Goal: Task Accomplishment & Management: Manage account settings

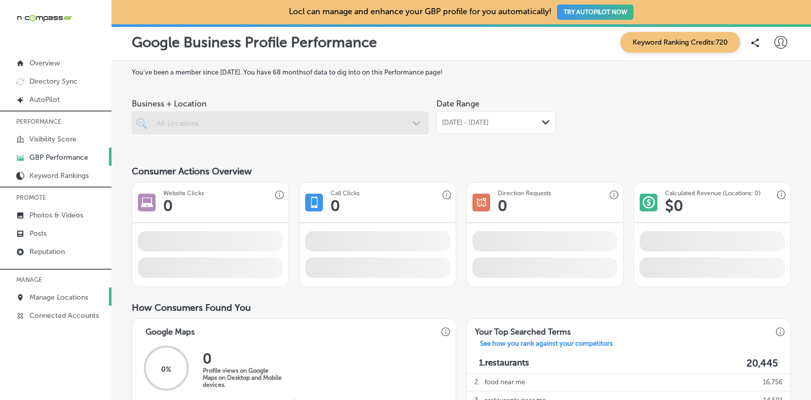
click at [78, 295] on p "Manage Locations" at bounding box center [58, 297] width 59 height 9
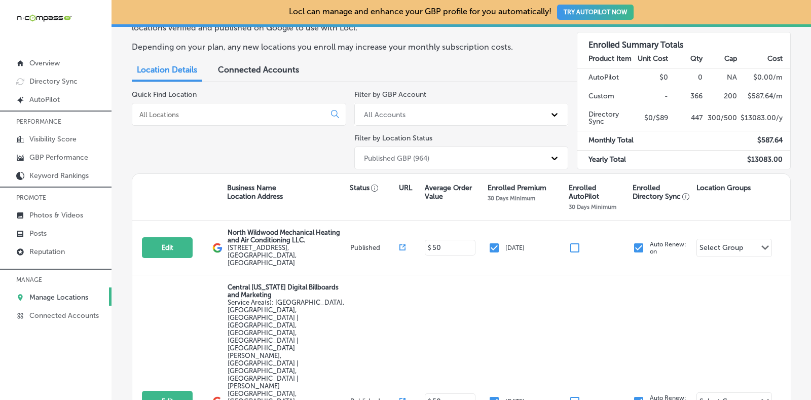
scroll to position [126, 0]
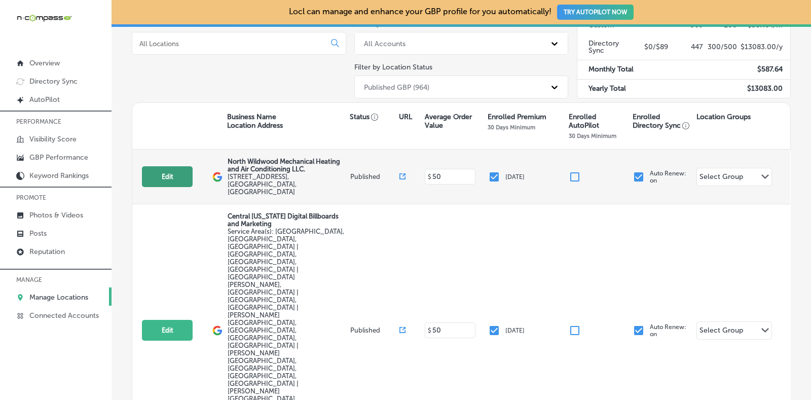
click at [172, 177] on button "Edit" at bounding box center [167, 176] width 51 height 21
select select "US"
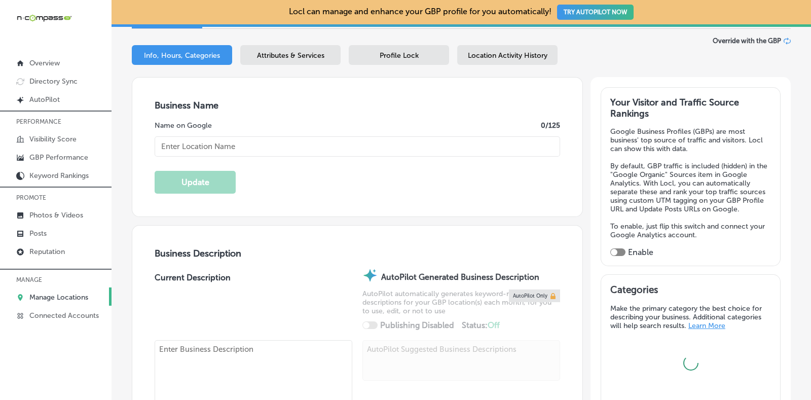
scroll to position [145, 0]
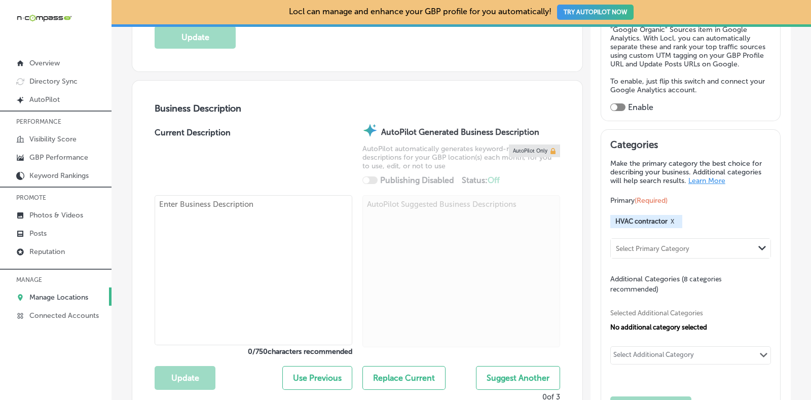
type input "North Wildwood Mechanical Heating and Air Conditioning LLC."
type input "351 Ranger Road"
type input "Unit 3"
type input "Rio Grande"
type input "08242"
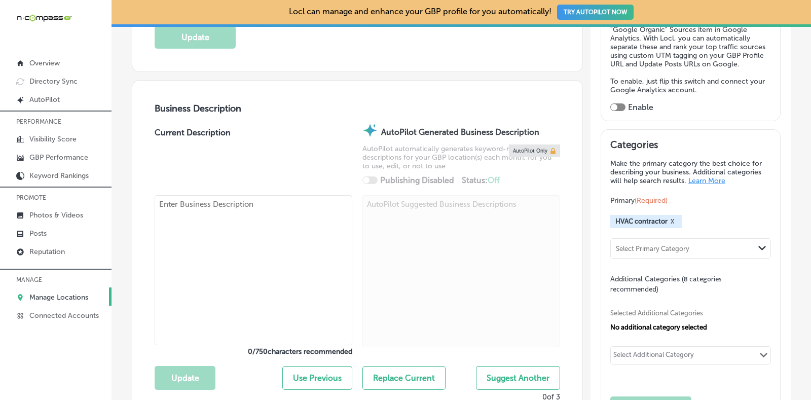
type input "US"
type input "http://www.nwwmechanical.com/"
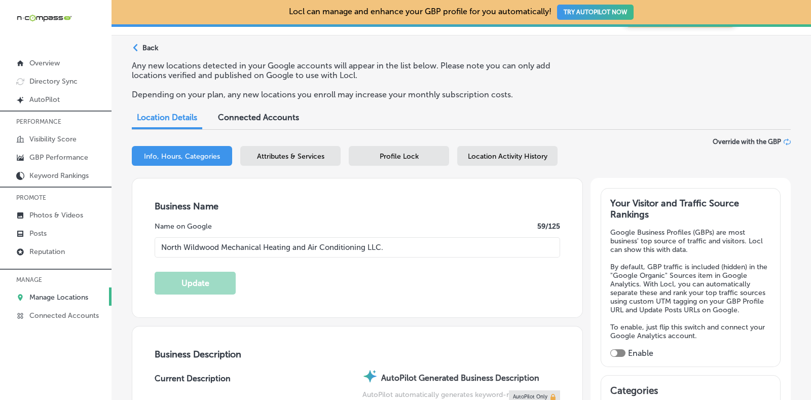
checkbox input "true"
type textarea "North Wildwood Mechanical Heating and Air Conditioning LLC is a family-owned HV…"
type input "+1 609 305 4259"
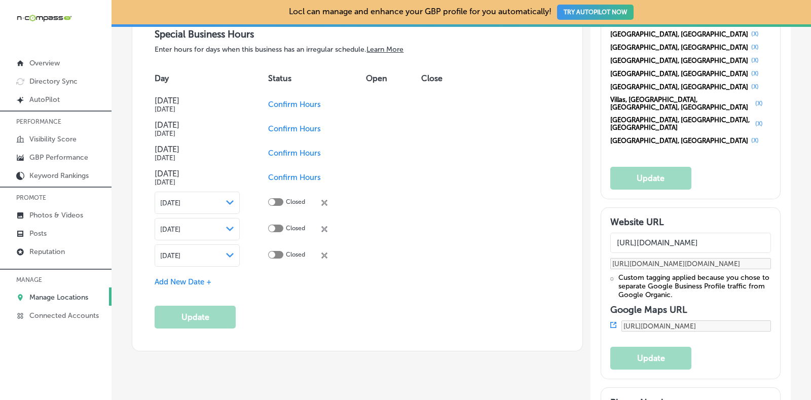
scroll to position [1159, 0]
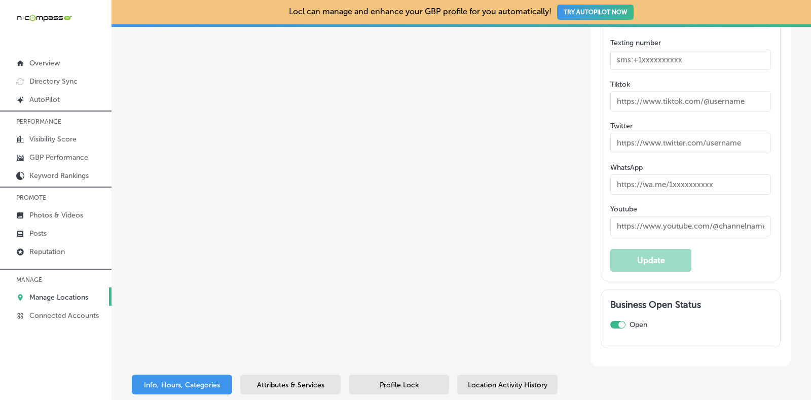
click at [310, 375] on div "Attributes & Services" at bounding box center [290, 385] width 100 height 20
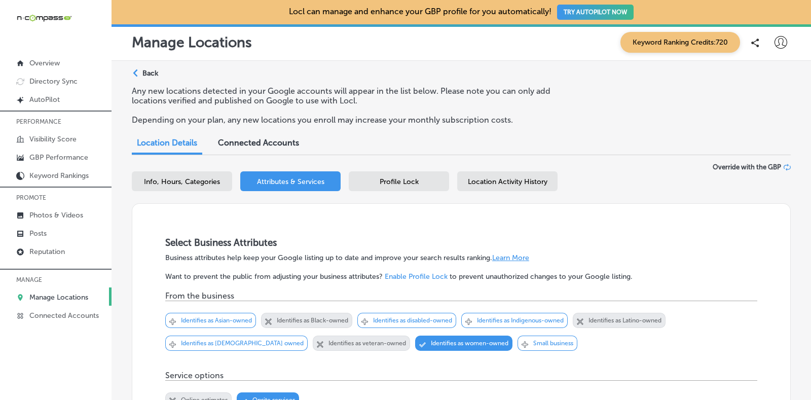
click at [197, 177] on span "Info, Hours, Categories" at bounding box center [182, 181] width 76 height 9
select select "US"
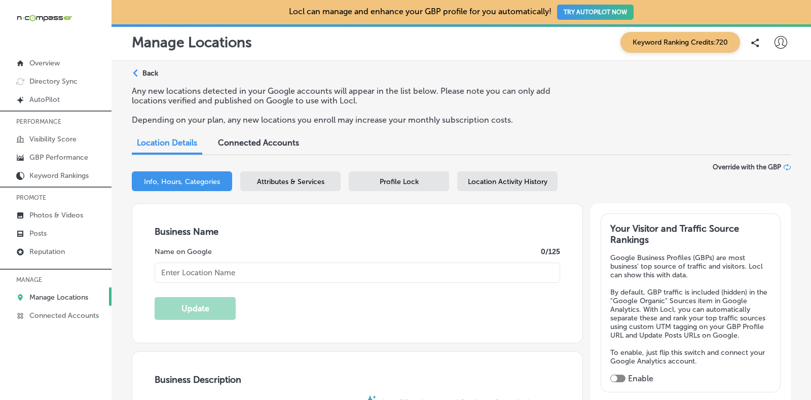
type input "North Wildwood Mechanical Heating and Air Conditioning LLC."
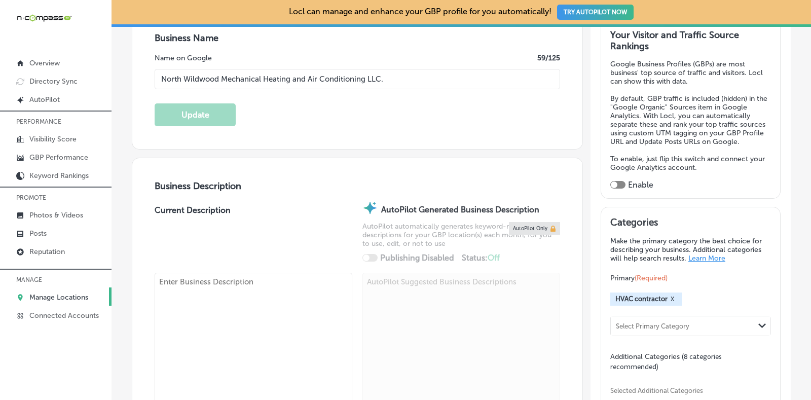
checkbox input "true"
type input "351 Ranger Road"
type input "Unit 3"
type input "Rio Grande"
type input "08242"
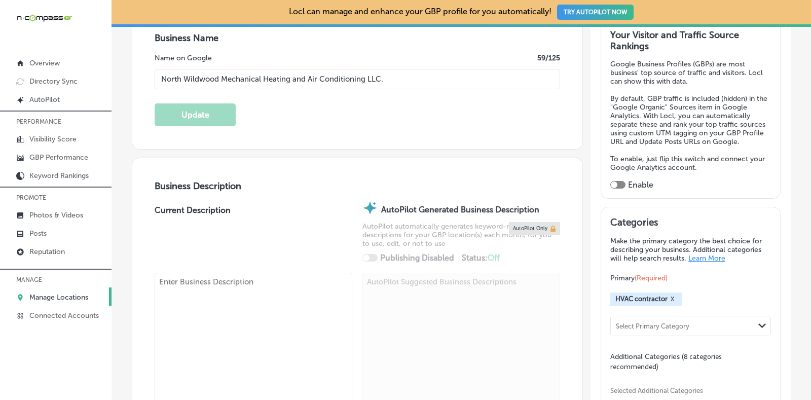
type input "US"
type input "http://www.nwwmechanical.com/"
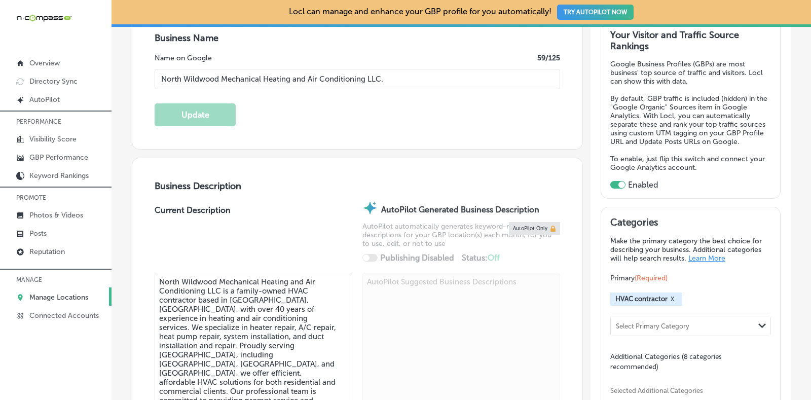
type textarea "North Wildwood Mechanical Heating and Air Conditioning LLC is a family-owned HV…"
type input "+1 609 305 4259"
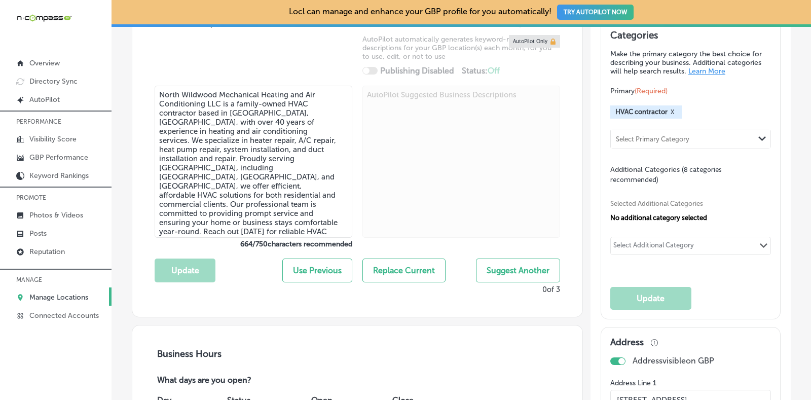
scroll to position [317, 0]
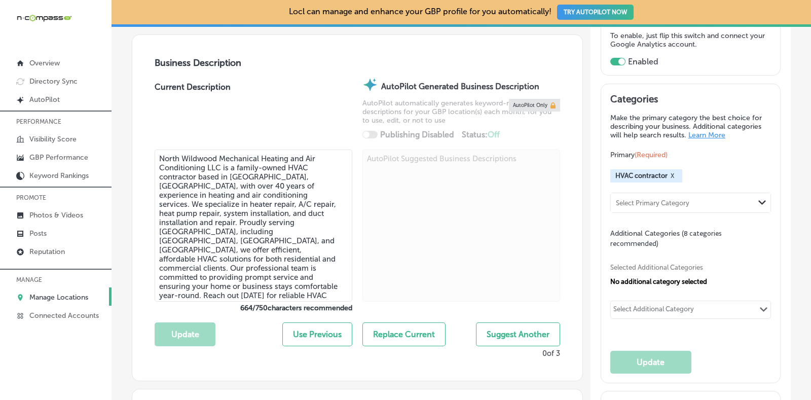
click at [744, 306] on div "Select Additional Category Path Created with Sketch." at bounding box center [691, 309] width 160 height 17
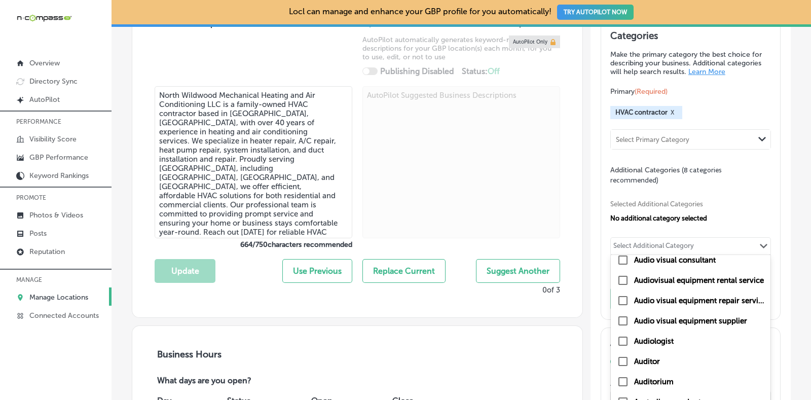
scroll to position [4667, 0]
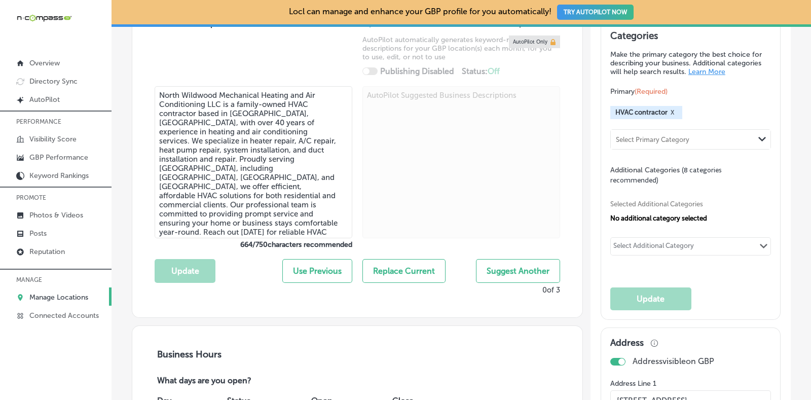
click at [668, 242] on div "Select Additional Category" at bounding box center [653, 248] width 81 height 12
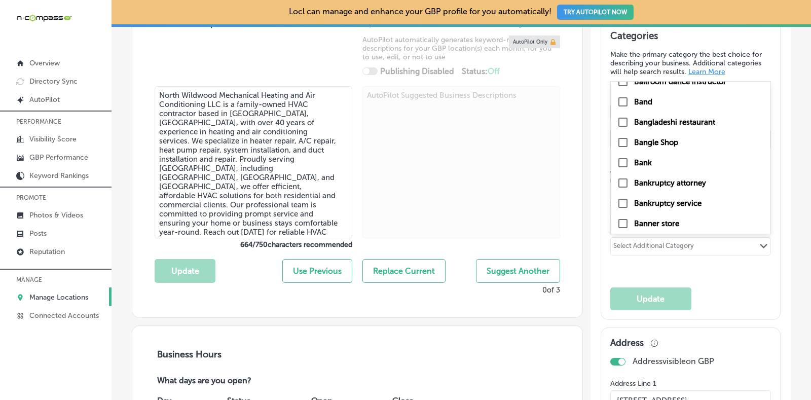
scroll to position [443, 0]
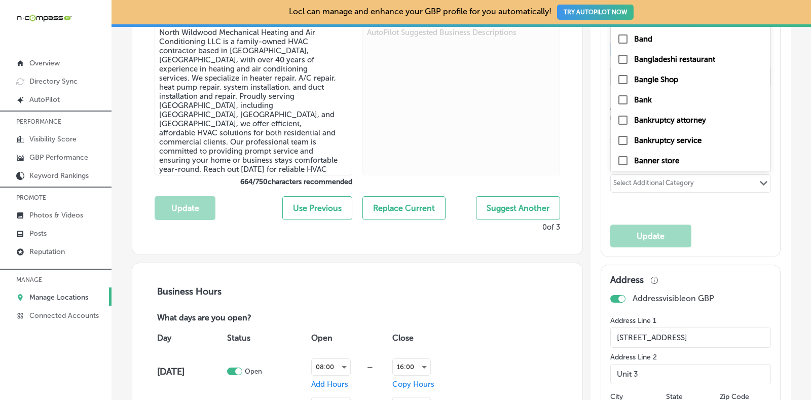
type input "f"
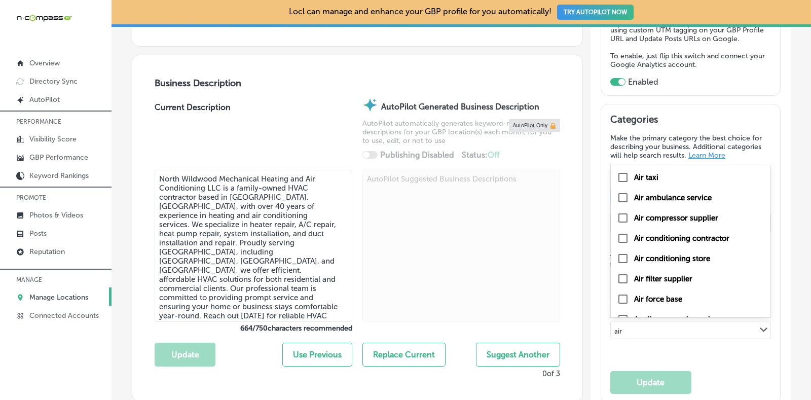
scroll to position [317, 0]
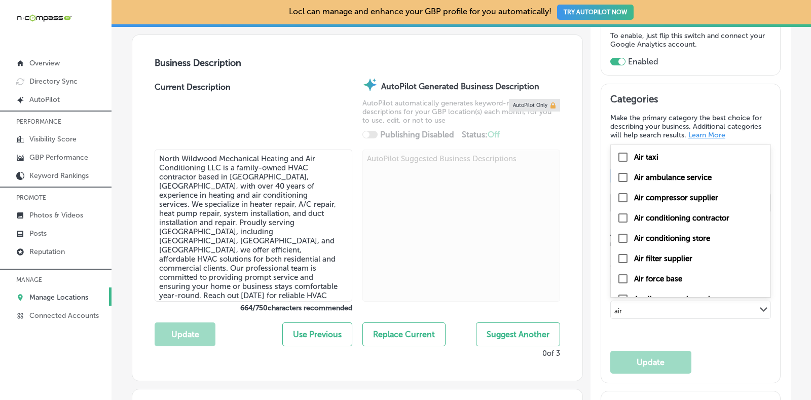
type input "air"
click at [770, 96] on div "Categories Make the primary category the best choice for describing your busine…" at bounding box center [690, 233] width 179 height 298
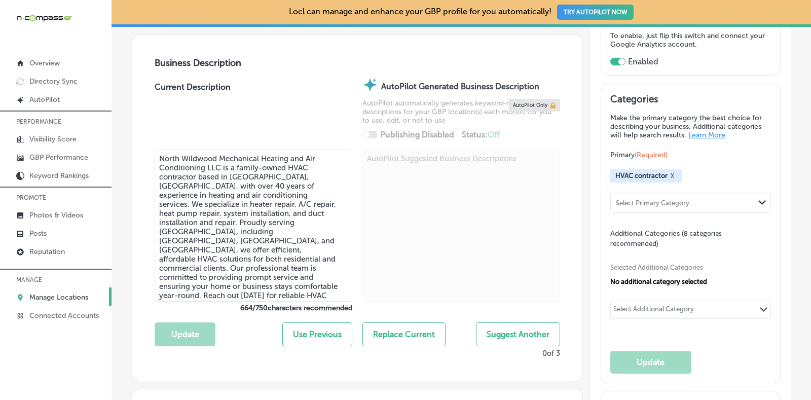
click at [684, 303] on div "Select Additional Category" at bounding box center [654, 310] width 86 height 14
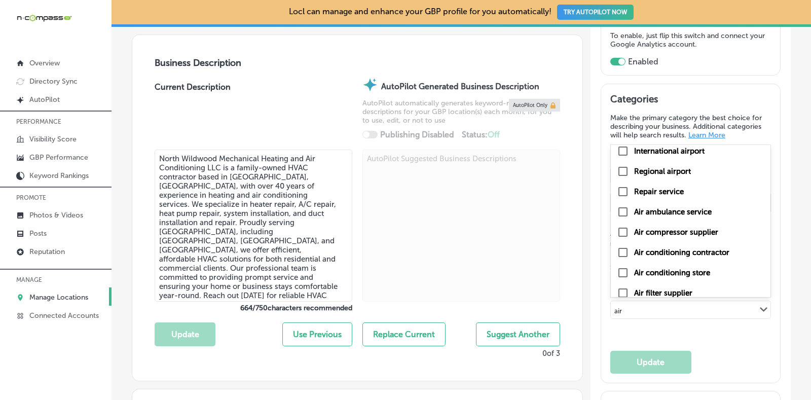
scroll to position [367, 0]
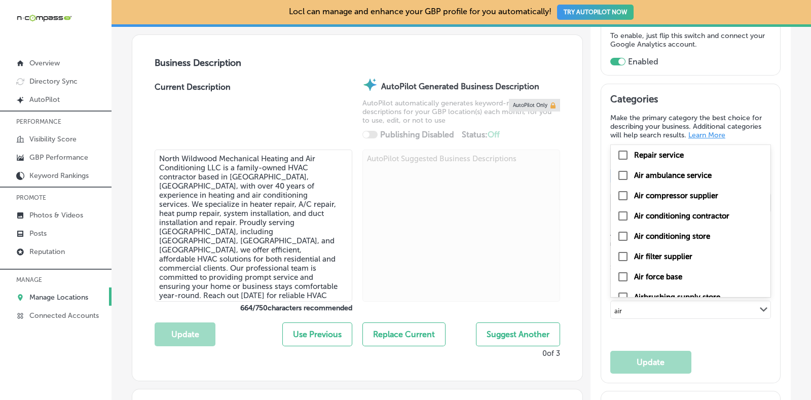
type input "air"
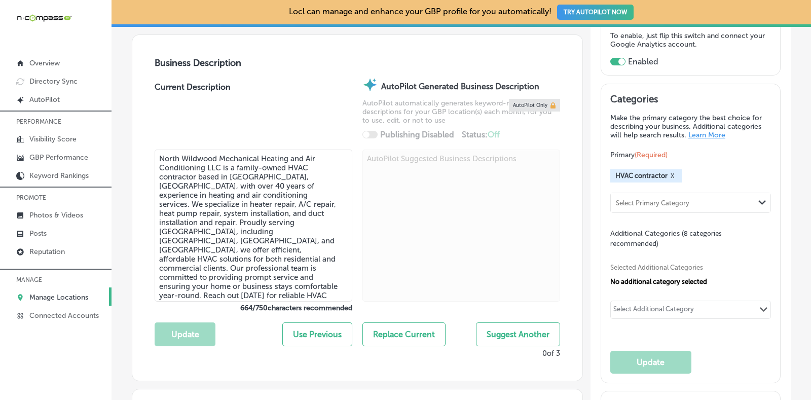
click at [694, 301] on div "Select Additional Category Path Created with Sketch." at bounding box center [691, 309] width 160 height 17
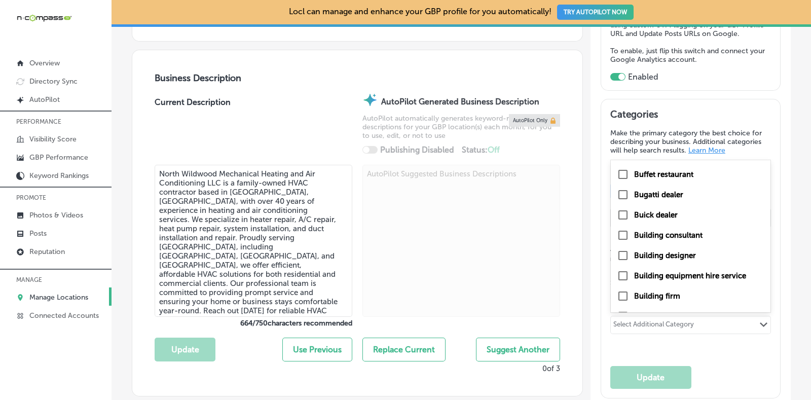
scroll to position [17782, 0]
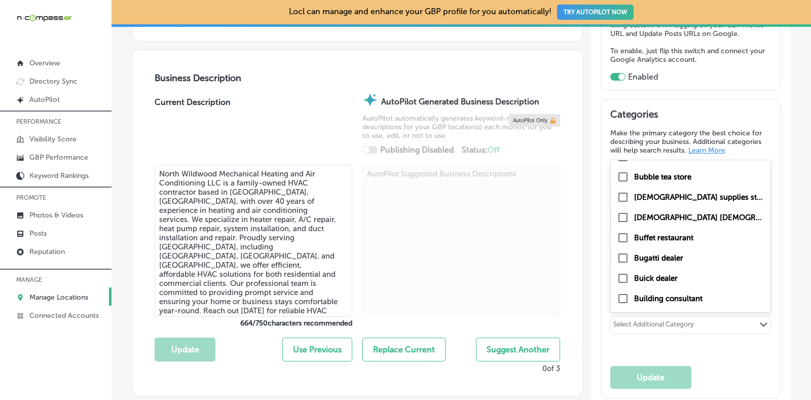
drag, startPoint x: 695, startPoint y: 245, endPoint x: 788, endPoint y: 261, distance: 94.1
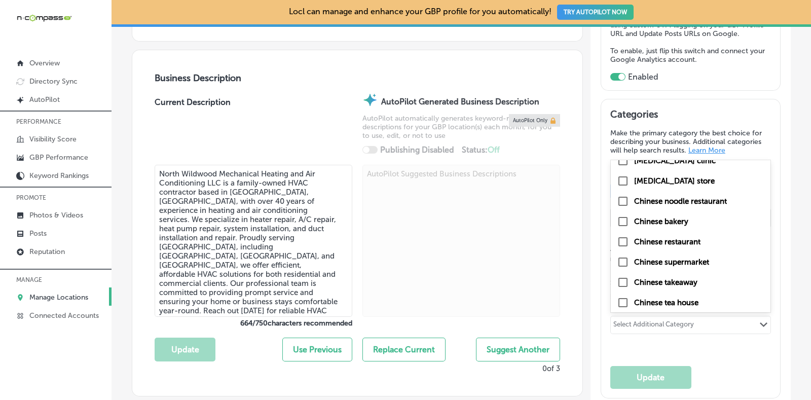
scroll to position [22217, 0]
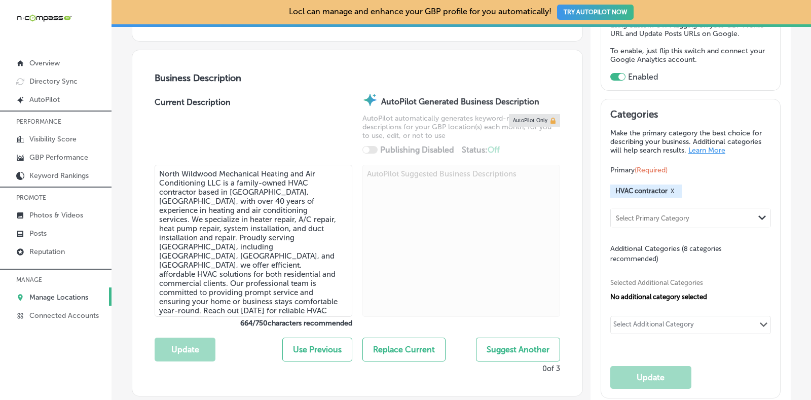
drag, startPoint x: 670, startPoint y: 321, endPoint x: 676, endPoint y: 320, distance: 6.2
click at [673, 323] on div "Select Additional Category" at bounding box center [653, 326] width 81 height 12
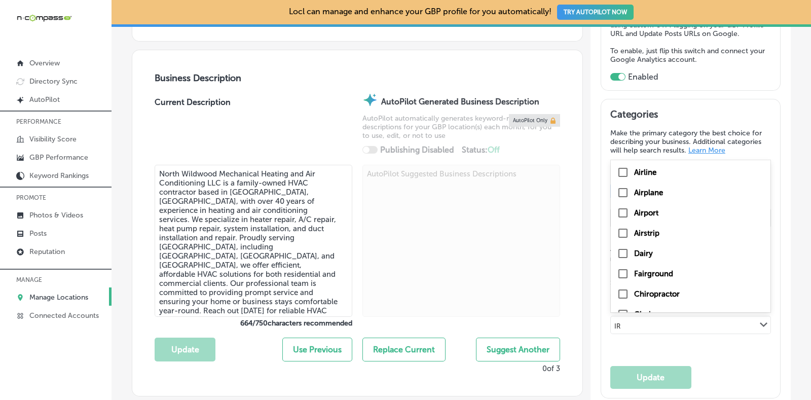
type input "I"
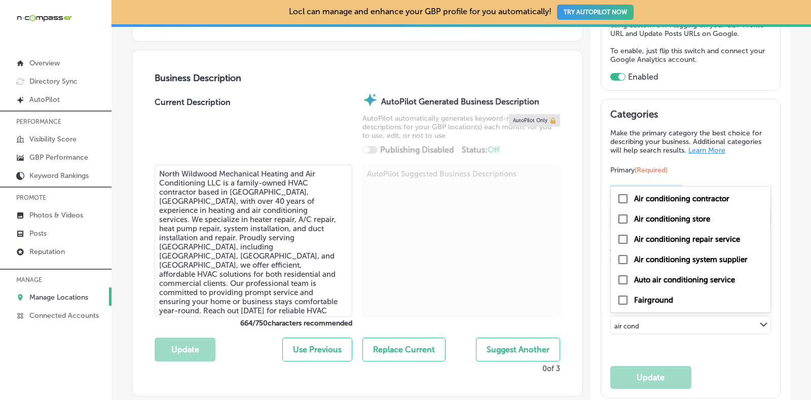
click at [667, 195] on label "Air conditioning contractor" at bounding box center [681, 198] width 95 height 9
type input "air cond"
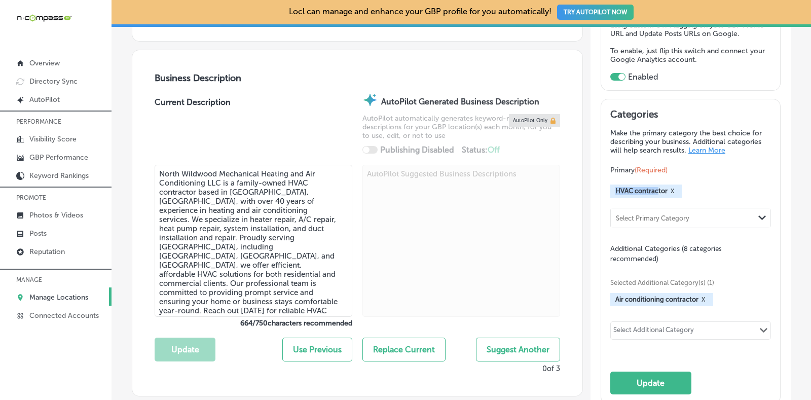
drag, startPoint x: 652, startPoint y: 189, endPoint x: 599, endPoint y: 191, distance: 53.3
click at [601, 191] on div "Categories Make the primary category the best choice for describing your busine…" at bounding box center [690, 251] width 179 height 304
click at [185, 216] on textarea "North Wildwood Mechanical Heating and Air Conditioning LLC is a family-owned HV…" at bounding box center [254, 241] width 198 height 152
drag, startPoint x: 184, startPoint y: 218, endPoint x: 232, endPoint y: 217, distance: 47.7
click at [231, 216] on textarea "North Wildwood Mechanical Heating and Air Conditioning LLC is a family-owned HV…" at bounding box center [254, 241] width 198 height 152
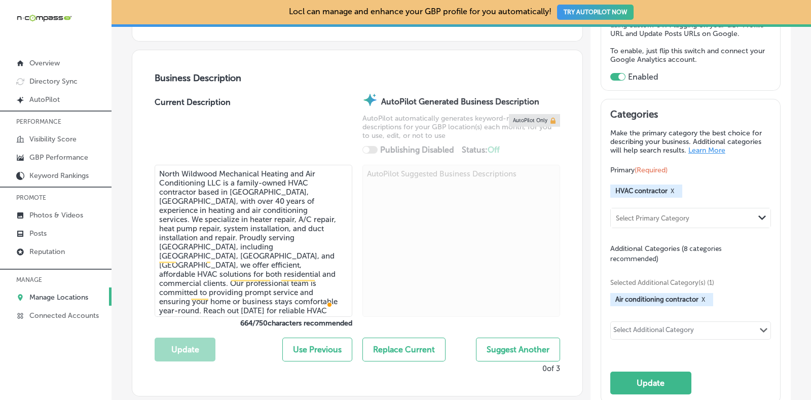
click at [274, 234] on textarea "North Wildwood Mechanical Heating and Air Conditioning LLC is a family-owned HV…" at bounding box center [254, 241] width 198 height 152
click at [644, 373] on button "Update" at bounding box center [650, 383] width 81 height 23
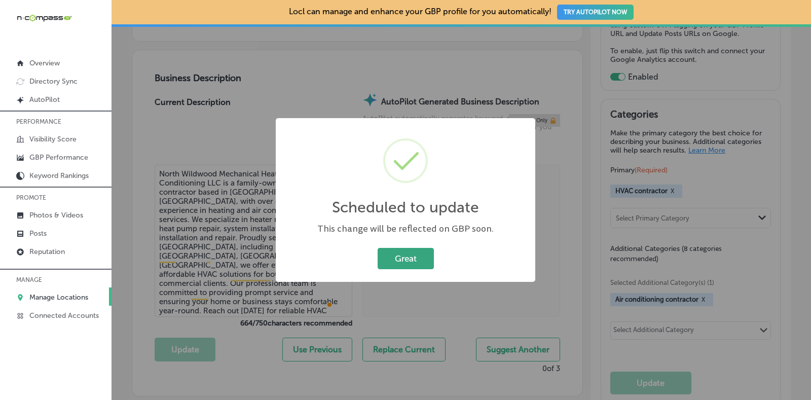
click at [421, 251] on button "Great" at bounding box center [406, 258] width 56 height 21
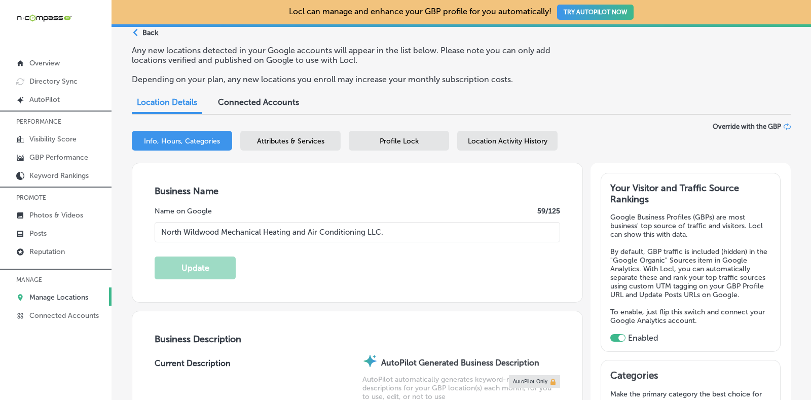
scroll to position [0, 0]
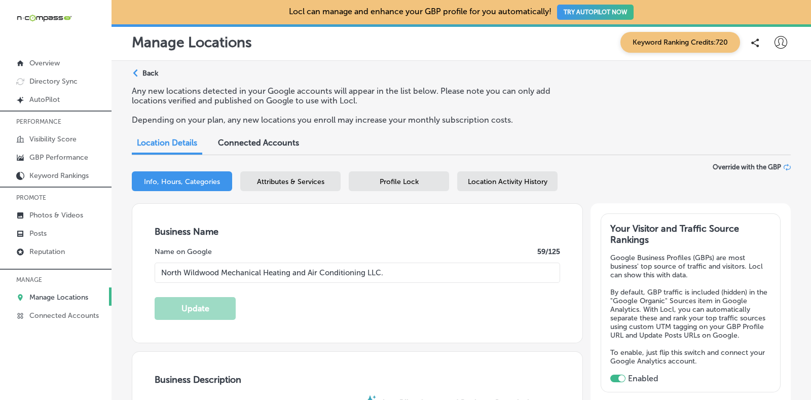
click at [305, 178] on span "Attributes & Services" at bounding box center [290, 181] width 67 height 9
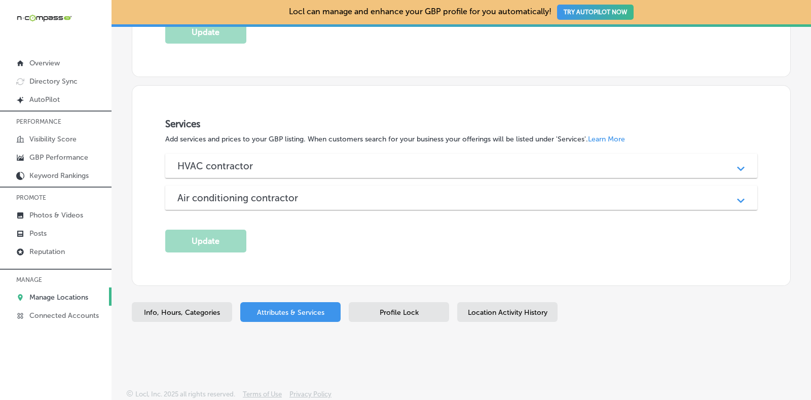
scroll to position [767, 0]
click at [735, 198] on div "Path Created with Sketch." at bounding box center [741, 197] width 13 height 13
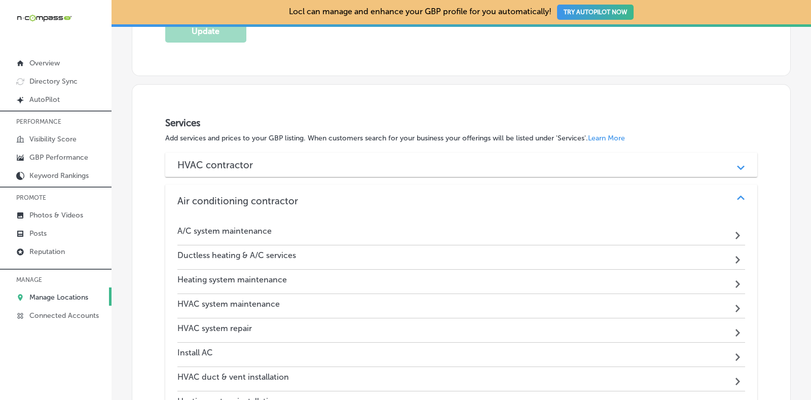
click at [606, 167] on div "HVAC contractor" at bounding box center [461, 165] width 568 height 12
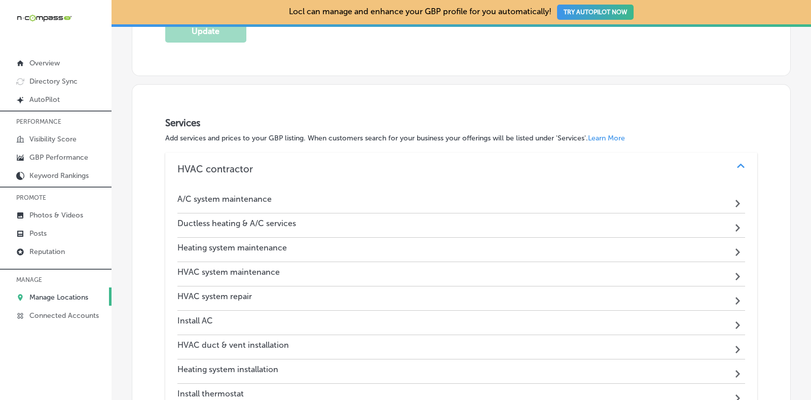
click at [606, 167] on div "HVAC contractor" at bounding box center [461, 169] width 568 height 12
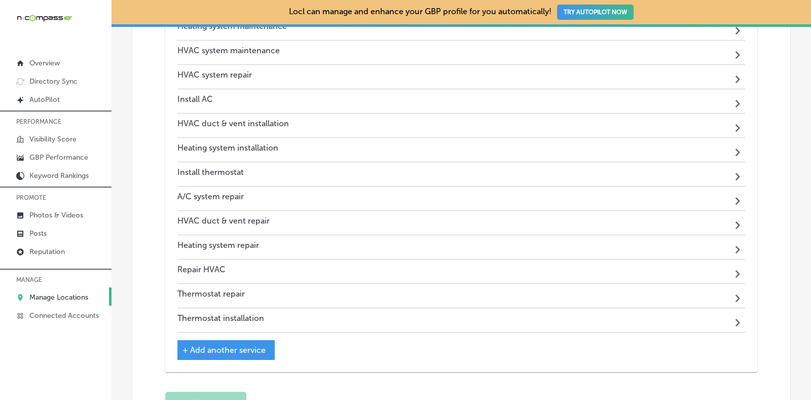
scroll to position [1084, 0]
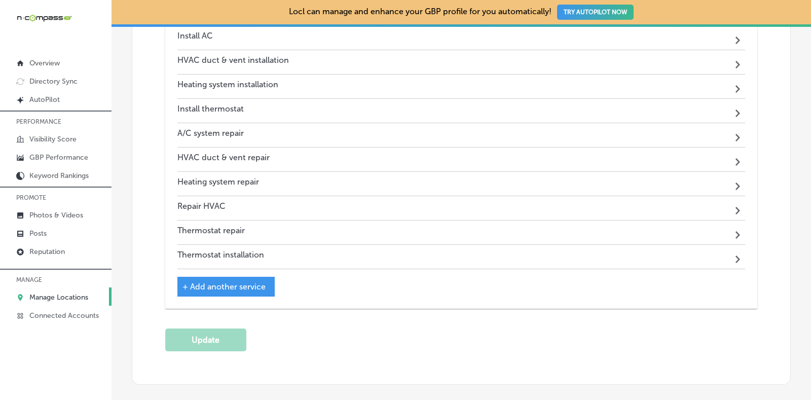
click at [231, 285] on span "+ Add another service" at bounding box center [224, 287] width 83 height 10
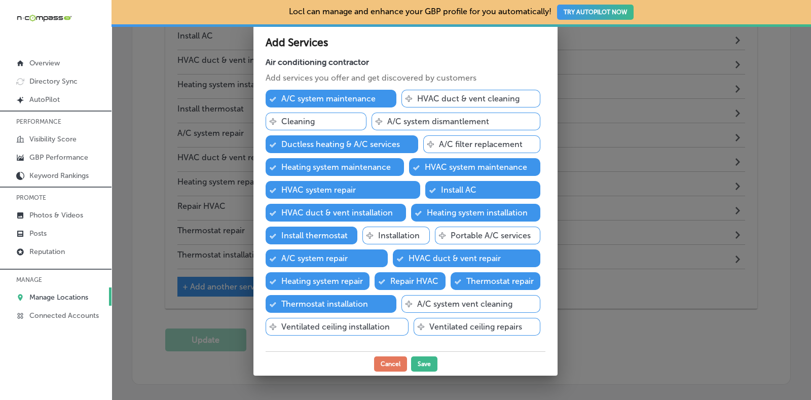
scroll to position [0, 0]
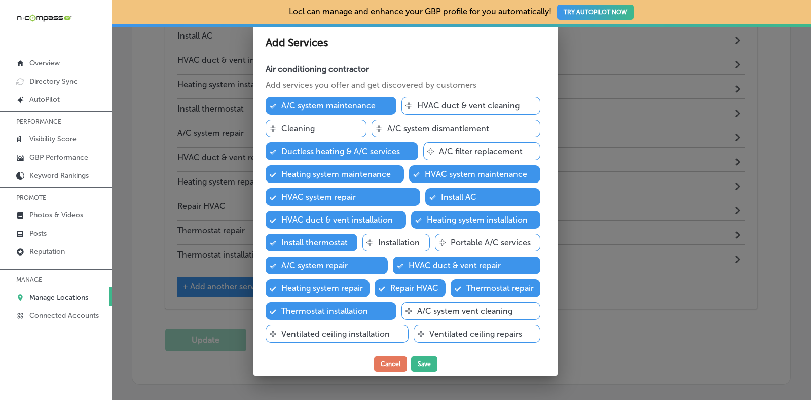
click at [622, 331] on div at bounding box center [405, 200] width 811 height 400
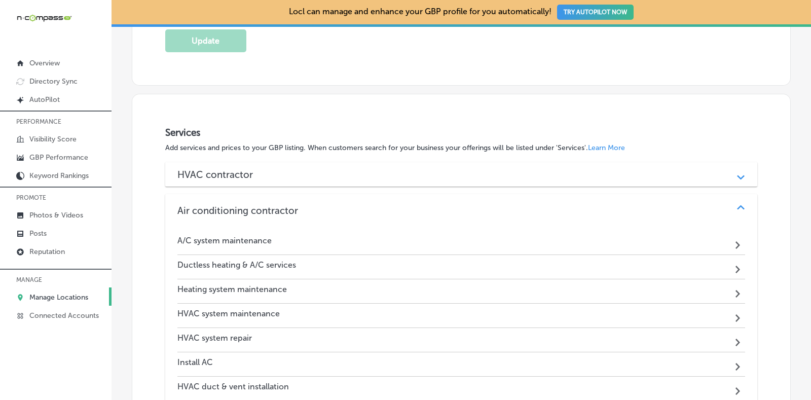
scroll to position [803, 0]
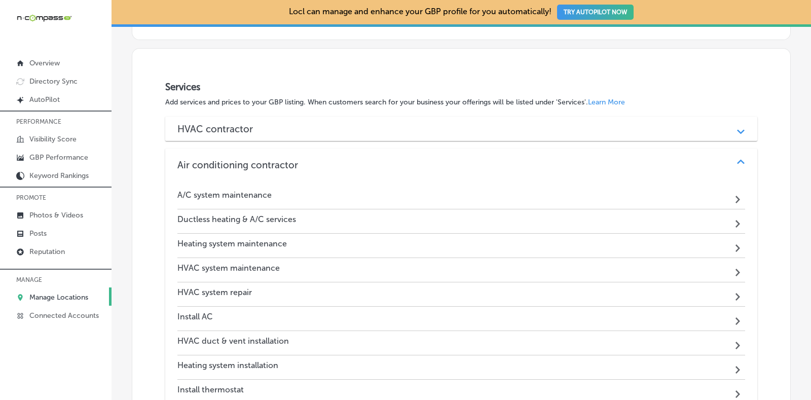
click at [670, 196] on div "A/C system maintenance Path Created with Sketch." at bounding box center [461, 197] width 568 height 24
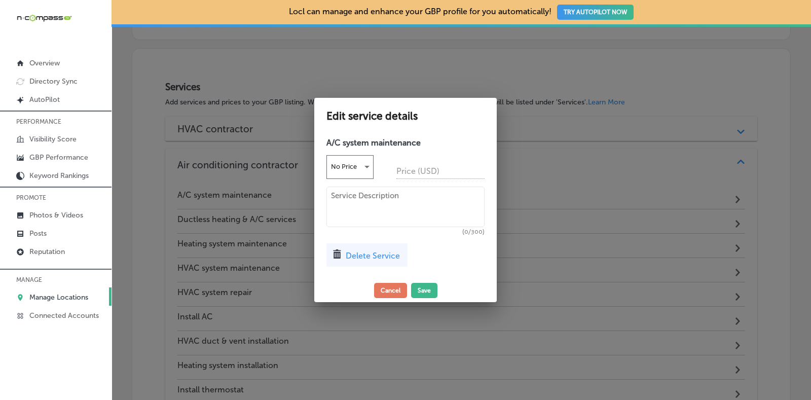
click at [396, 204] on textarea at bounding box center [406, 207] width 158 height 41
click at [394, 284] on button "Cancel" at bounding box center [390, 290] width 33 height 15
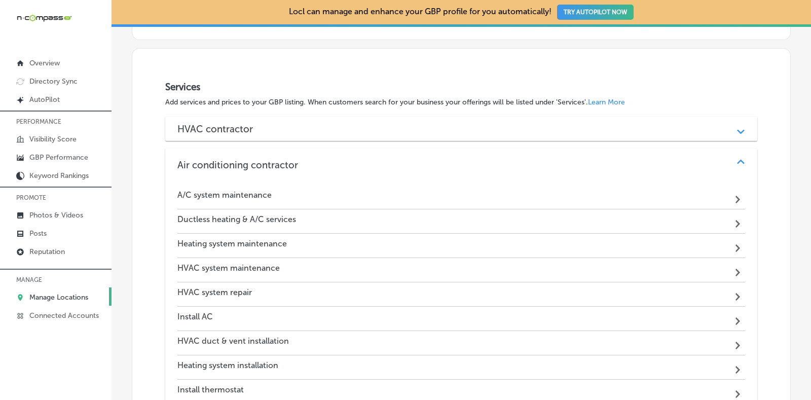
click at [735, 153] on div "Path Created with Sketch." at bounding box center [741, 165] width 25 height 25
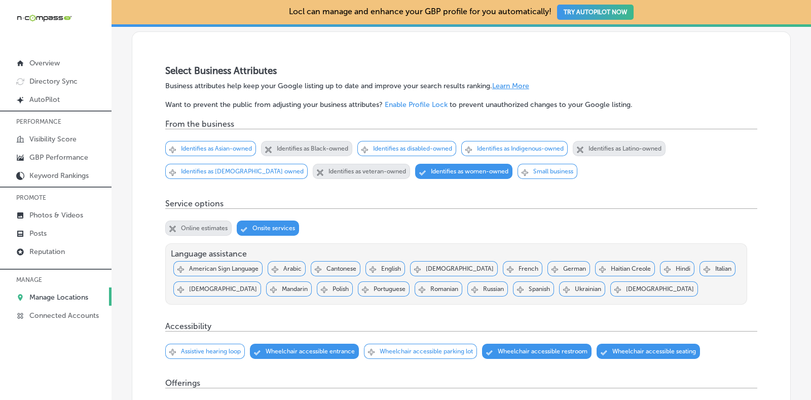
scroll to position [0, 0]
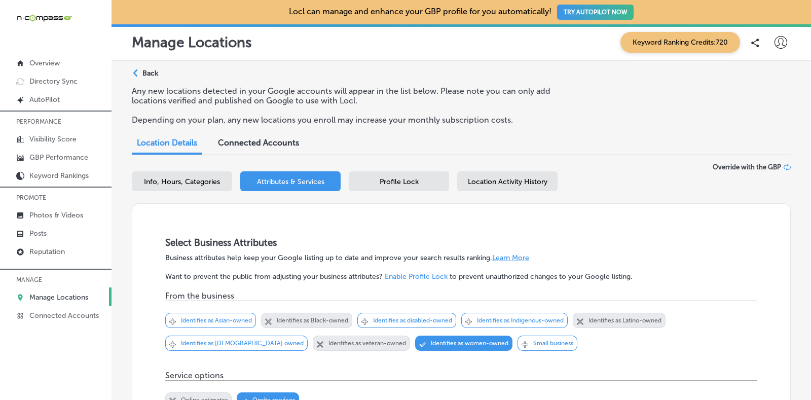
click at [642, 193] on div "Info, Hours, Categories Attributes & Services Profile Lock Location Activity Hi…" at bounding box center [461, 183] width 659 height 24
click at [187, 184] on span "Info, Hours, Categories" at bounding box center [182, 181] width 76 height 9
select select "US"
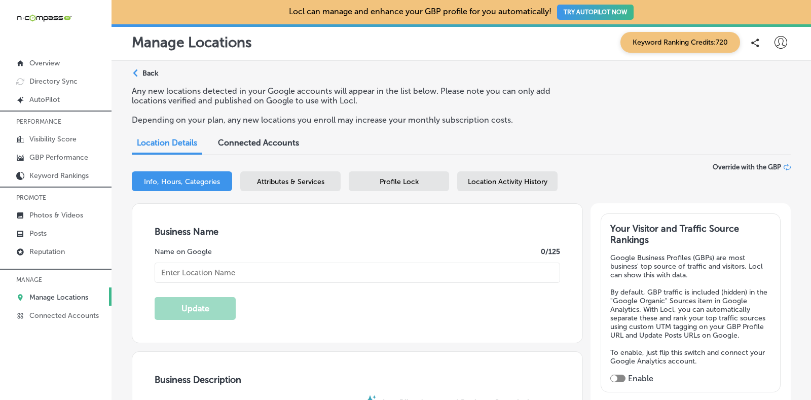
type textarea "North Wildwood Mechanical Heating and Air Conditioning LLC is a family-owned HV…"
checkbox input "true"
type input "+1 609 305 4259"
type input "http://www.nwwmechanical.com/"
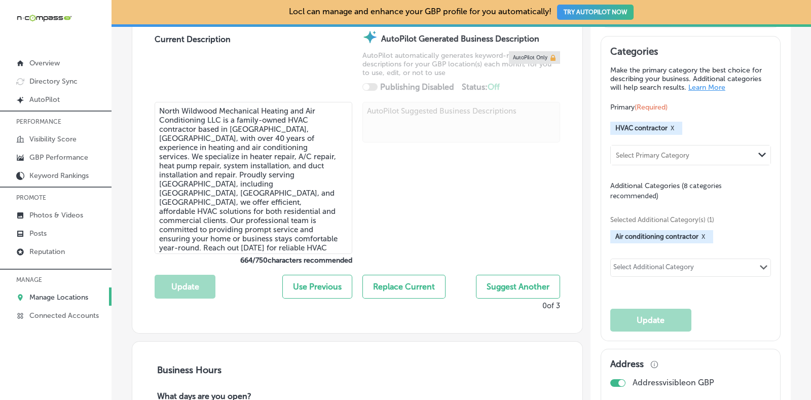
type input "North Wildwood Mechanical Heating and Air Conditioning LLC."
type input "351 Ranger Road"
type input "Unit 3"
type input "Rio Grande"
type input "08242"
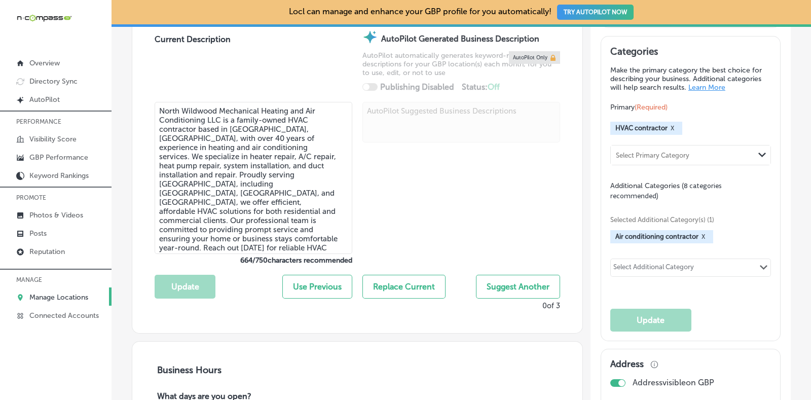
type input "US"
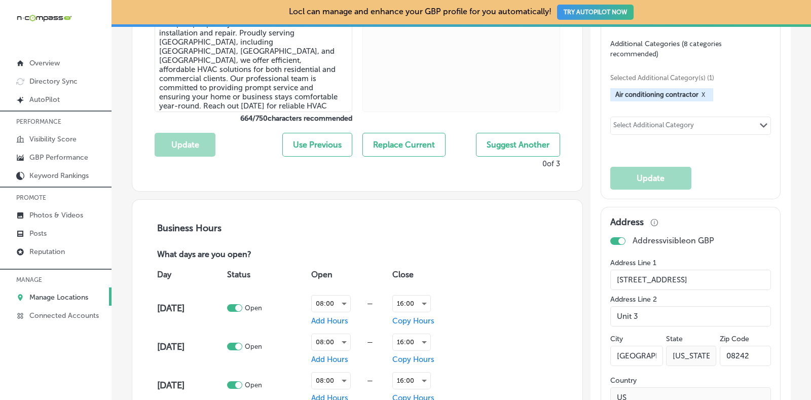
scroll to position [507, 0]
click at [715, 123] on div "Select Additional Category Path Created with Sketch." at bounding box center [691, 125] width 160 height 17
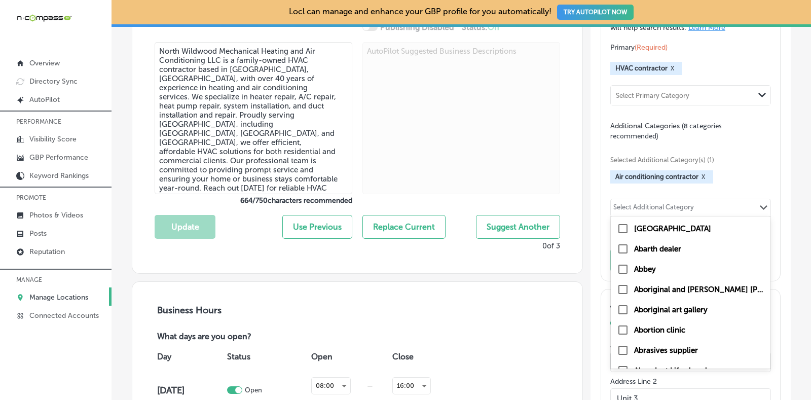
scroll to position [380, 0]
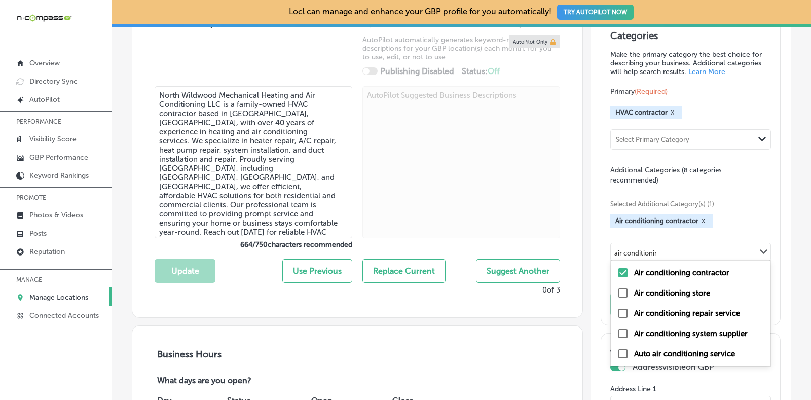
type input "air conditioning"
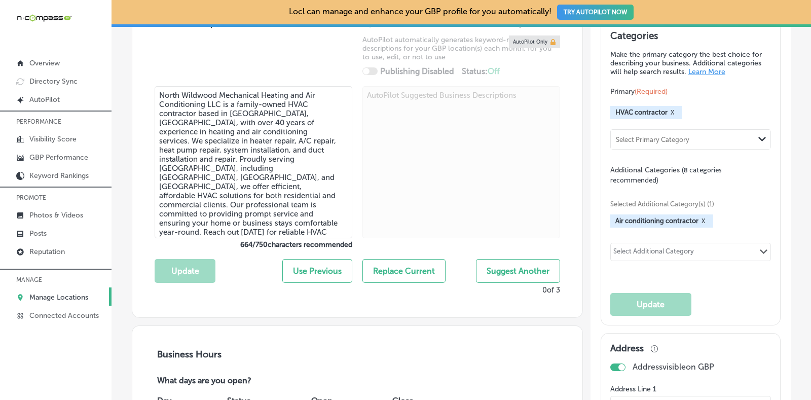
drag, startPoint x: 698, startPoint y: 249, endPoint x: 614, endPoint y: 239, distance: 84.3
click at [614, 239] on div "Selected Additional Category(s) (1) Air conditioning contractor X 0 results ava…" at bounding box center [690, 229] width 161 height 89
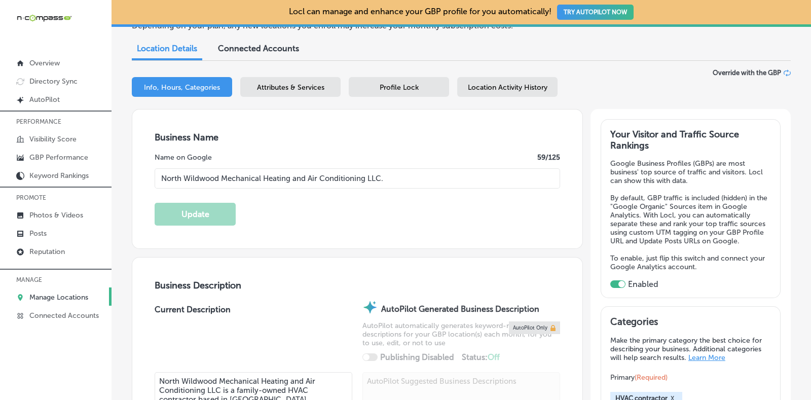
scroll to position [63, 0]
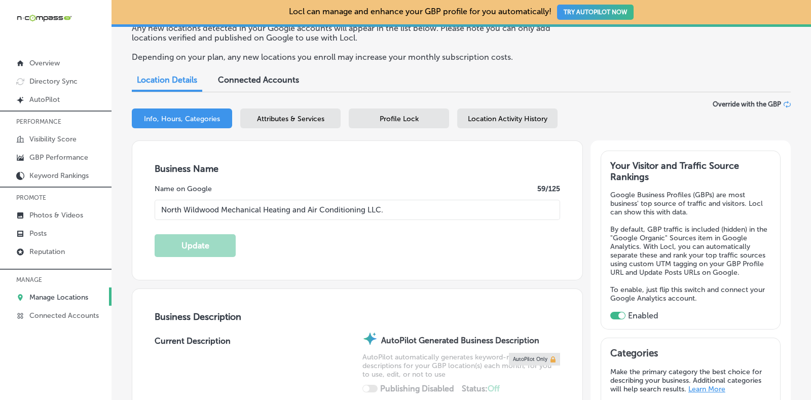
click at [278, 121] on span "Attributes & Services" at bounding box center [290, 119] width 67 height 9
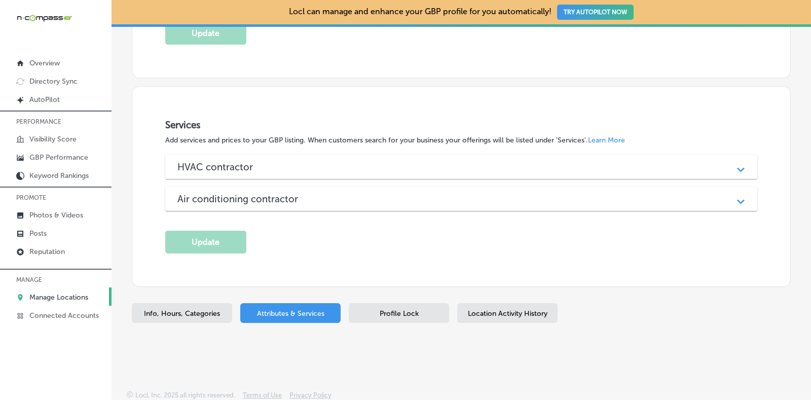
scroll to position [767, 0]
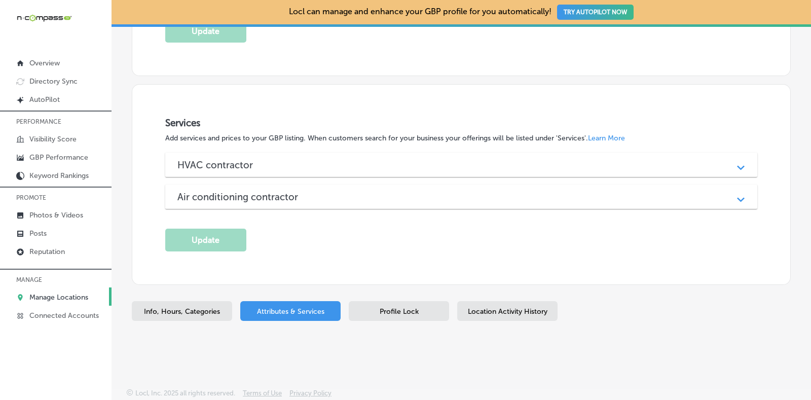
click at [436, 159] on div "HVAC contractor" at bounding box center [461, 165] width 568 height 12
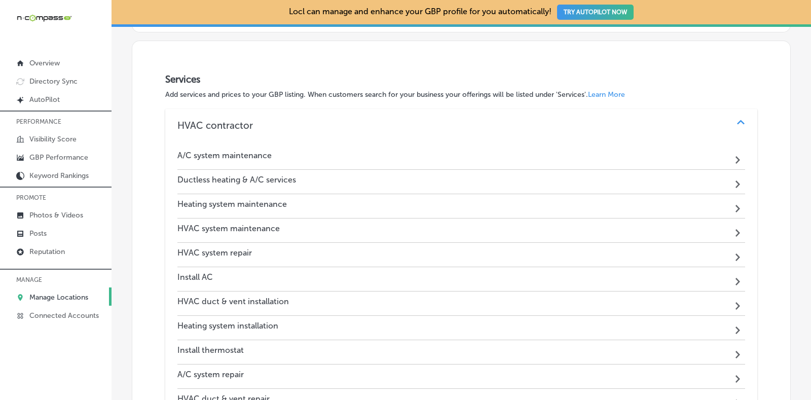
scroll to position [830, 0]
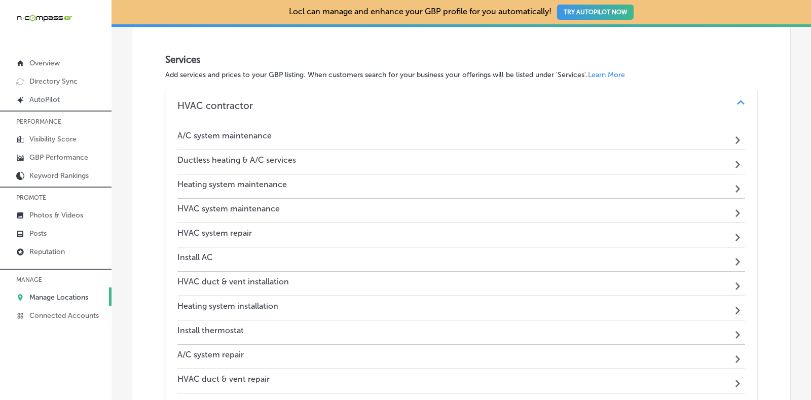
click at [442, 137] on div "A/C system maintenance Path Created with Sketch." at bounding box center [461, 138] width 568 height 24
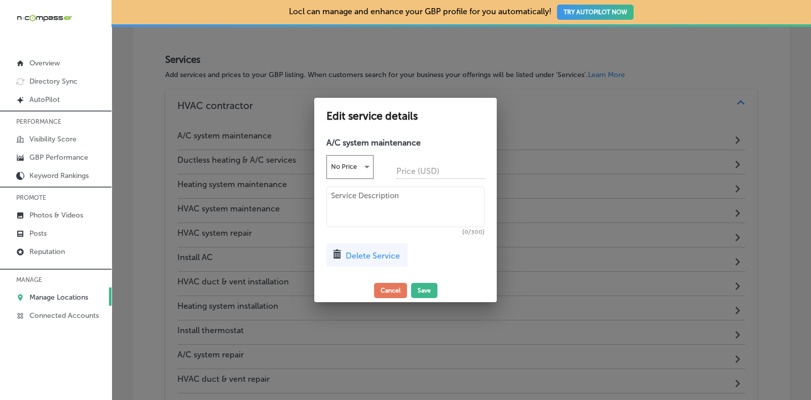
click at [417, 189] on textarea at bounding box center [406, 207] width 158 height 41
click at [575, 67] on div at bounding box center [405, 200] width 811 height 400
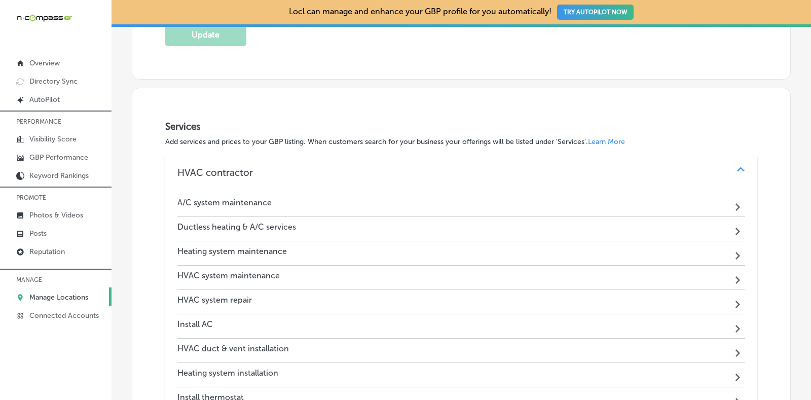
scroll to position [823, 0]
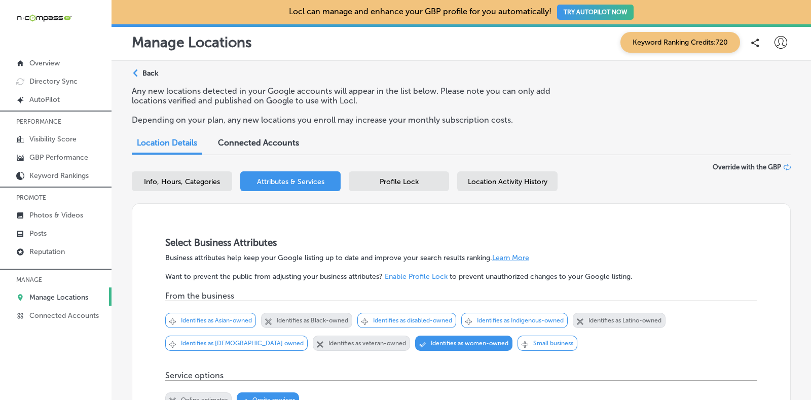
scroll to position [823, 0]
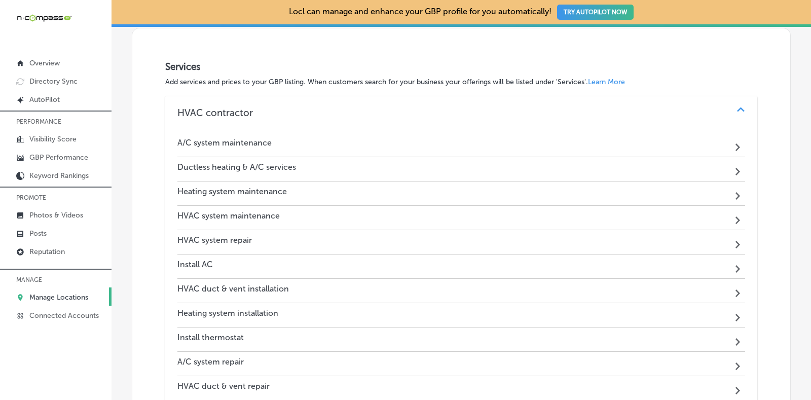
drag, startPoint x: 0, startPoint y: 0, endPoint x: 497, endPoint y: 65, distance: 501.6
click at [497, 65] on h3 "Services" at bounding box center [461, 67] width 592 height 12
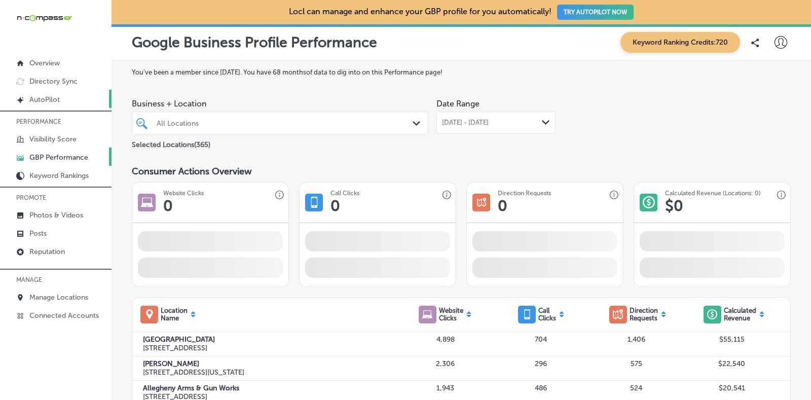
click at [71, 104] on link "Created by potrace 1.10, written by Peter Selinger 2001-2011 AutoPilot" at bounding box center [56, 99] width 112 height 18
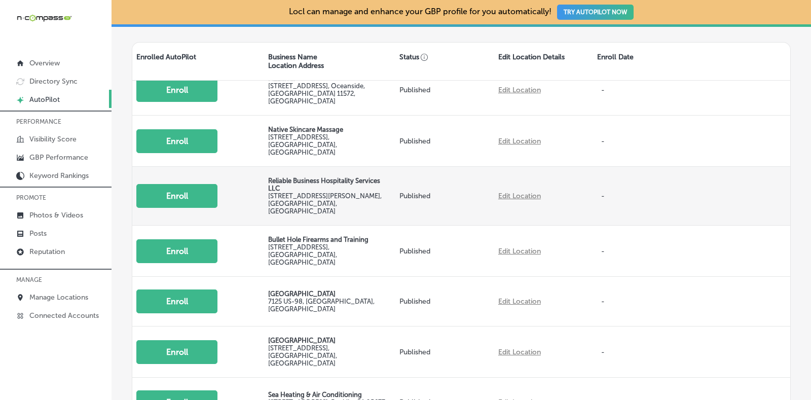
scroll to position [63, 0]
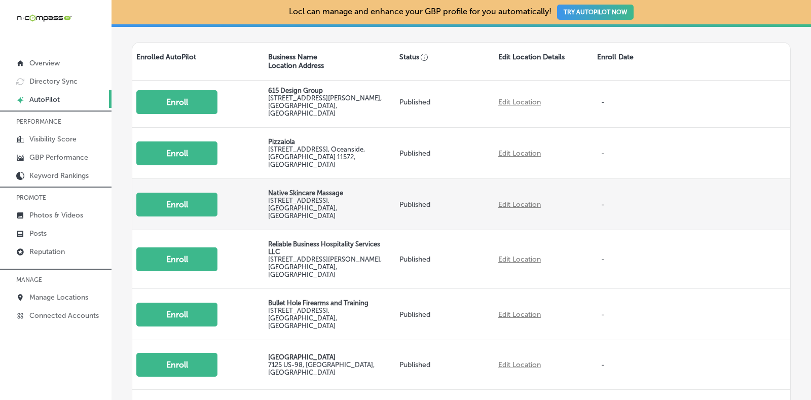
click at [204, 193] on button "Enroll" at bounding box center [176, 205] width 81 height 24
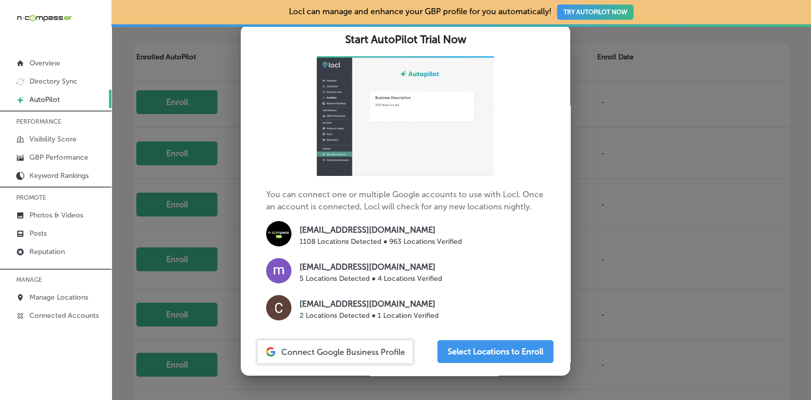
scroll to position [84, 0]
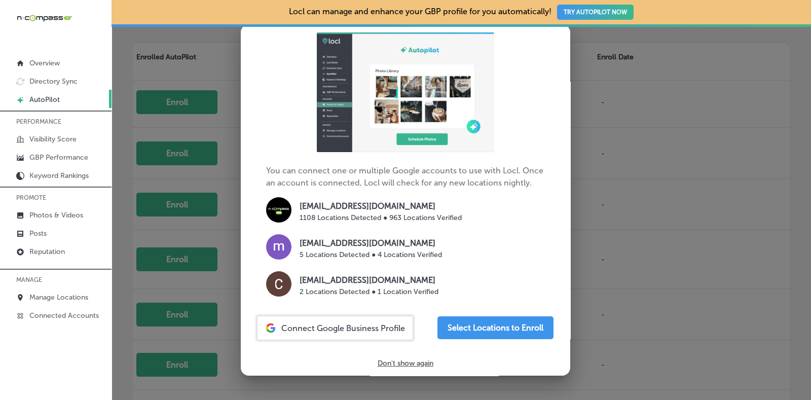
click at [692, 273] on div at bounding box center [405, 200] width 811 height 400
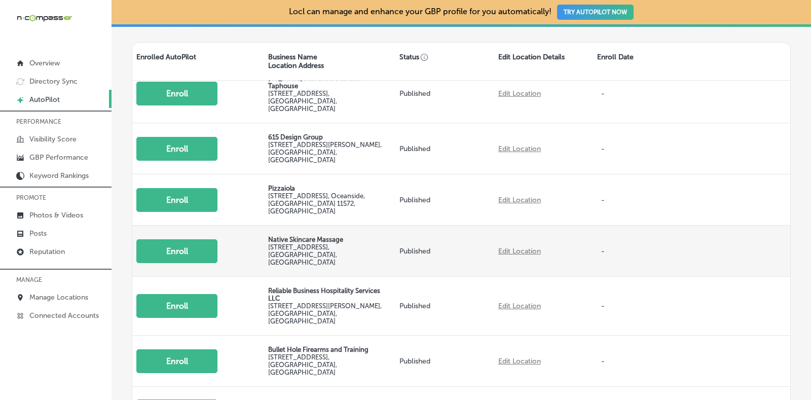
scroll to position [0, 0]
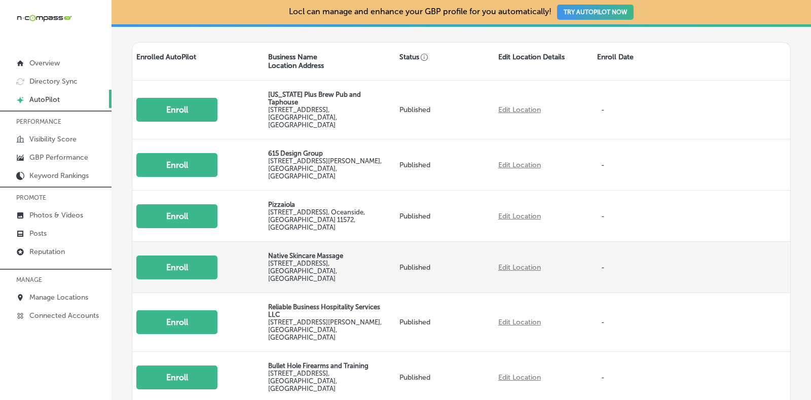
click at [179, 256] on button "Enroll" at bounding box center [176, 268] width 81 height 24
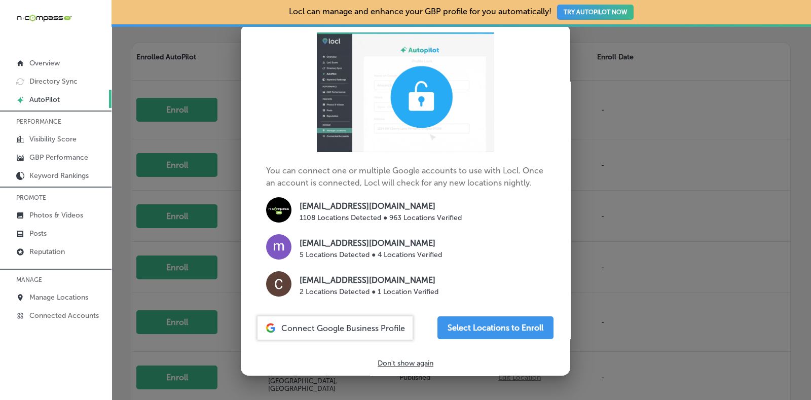
scroll to position [84, 0]
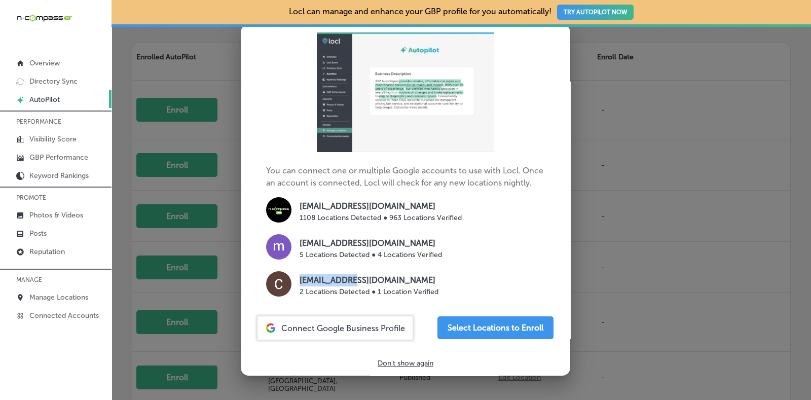
drag, startPoint x: 297, startPoint y: 280, endPoint x: 342, endPoint y: 277, distance: 45.2
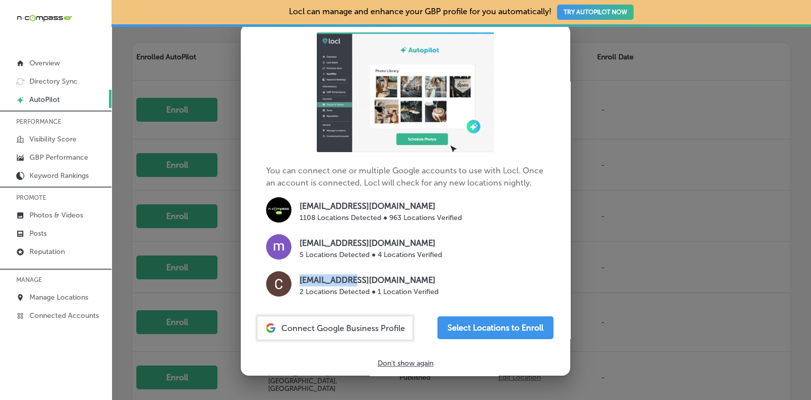
click at [342, 277] on div "jinjinfusion@gmail.com 2 Locations Detected ● 1 Location Verified" at bounding box center [405, 285] width 279 height 29
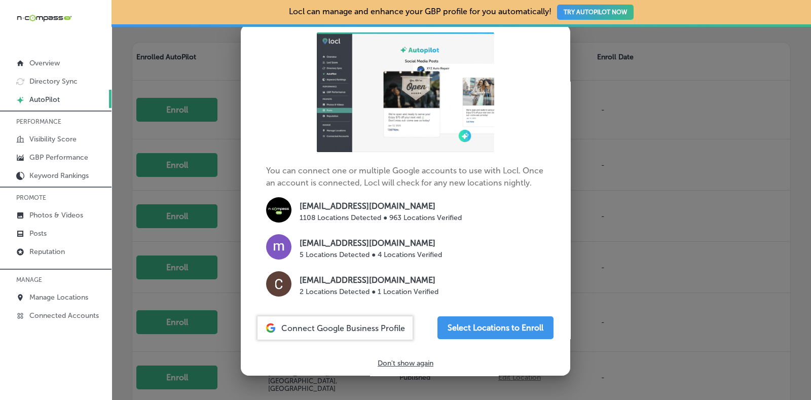
click at [436, 278] on p "jinjinfusion@gmail.com" at bounding box center [369, 280] width 139 height 12
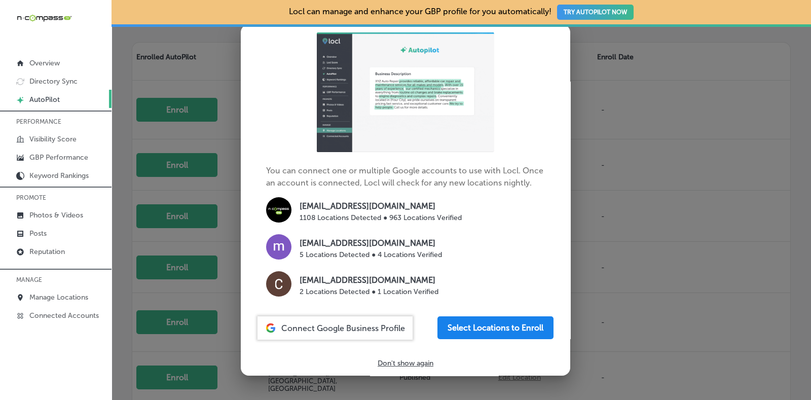
click at [446, 331] on button "Select Locations to Enroll" at bounding box center [496, 327] width 116 height 23
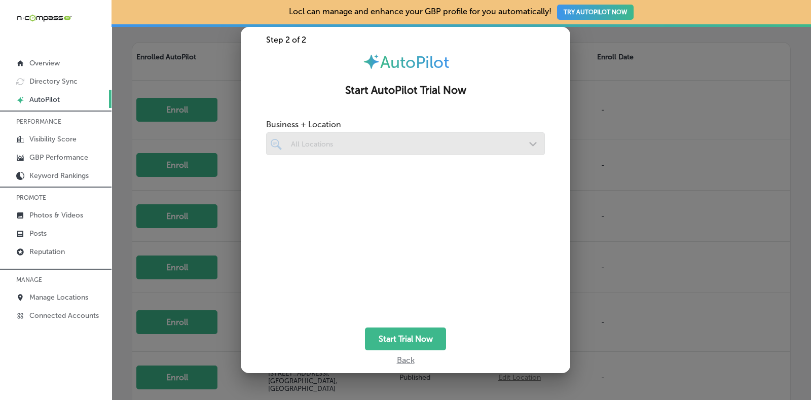
click at [542, 146] on div at bounding box center [405, 143] width 279 height 23
click at [520, 141] on div at bounding box center [405, 143] width 279 height 23
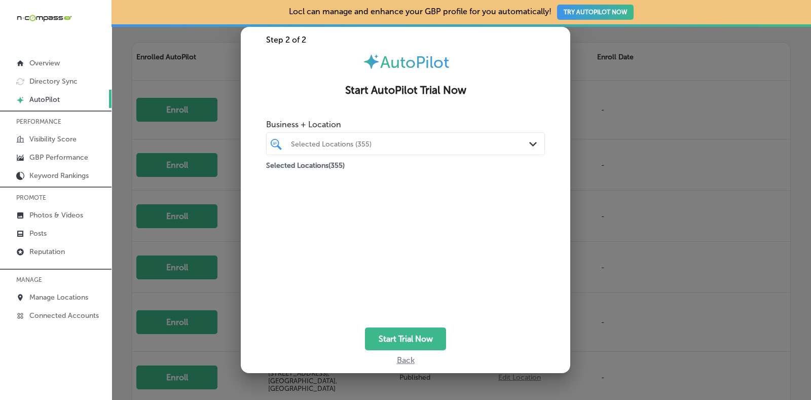
click at [473, 147] on div "Selected Locations (355)" at bounding box center [410, 143] width 239 height 9
click at [529, 143] on icon "Path Created with Sketch." at bounding box center [533, 144] width 8 height 5
click at [462, 164] on span "Clear All" at bounding box center [461, 168] width 31 height 10
click at [281, 181] on input "checkbox" at bounding box center [278, 182] width 12 height 12
type input "native"
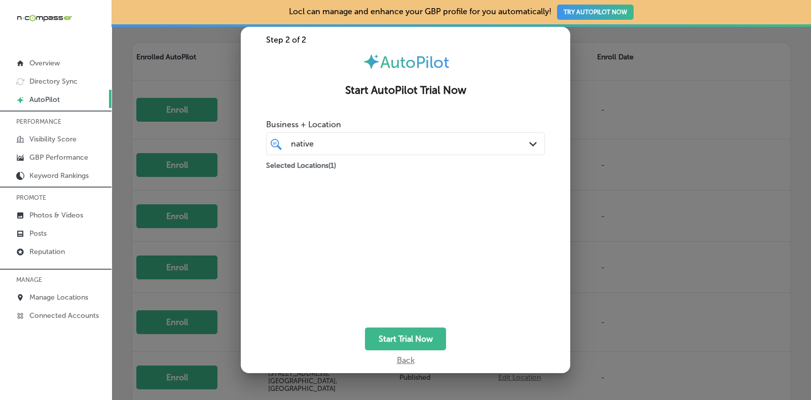
click at [412, 236] on div "Business + Location native native Path Created with Sketch. Selected Locations …" at bounding box center [405, 211] width 279 height 193
click at [420, 339] on button "Start Trial Now" at bounding box center [405, 339] width 81 height 23
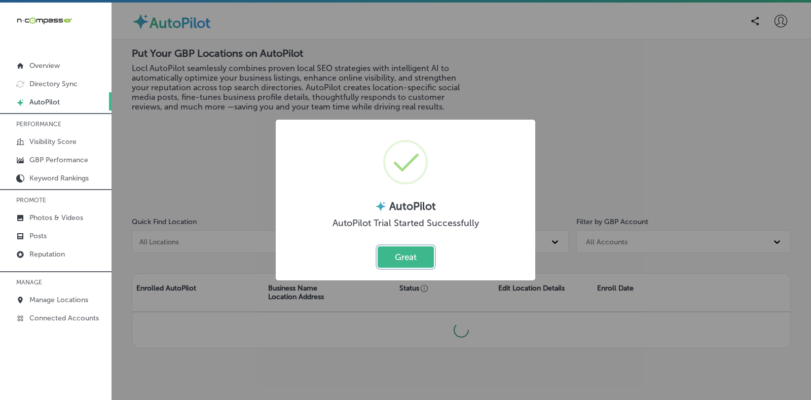
click at [394, 255] on button "Great" at bounding box center [406, 256] width 56 height 21
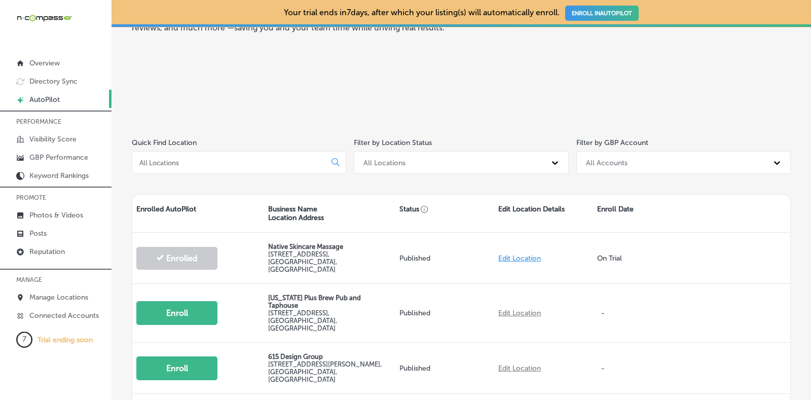
scroll to position [126, 0]
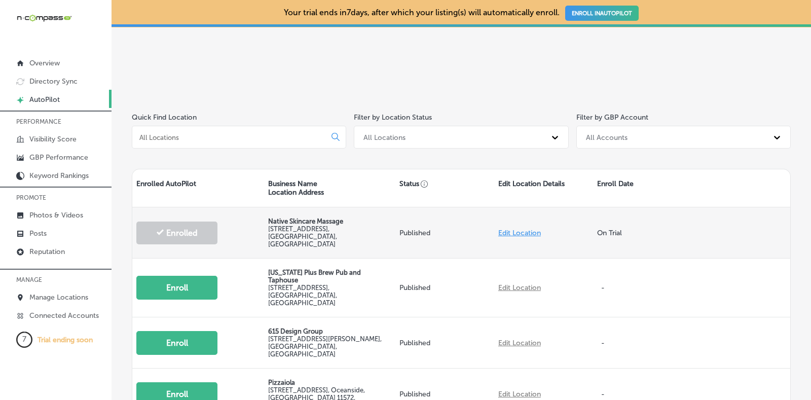
click at [520, 229] on link "Edit Location" at bounding box center [519, 233] width 43 height 9
select select "US"
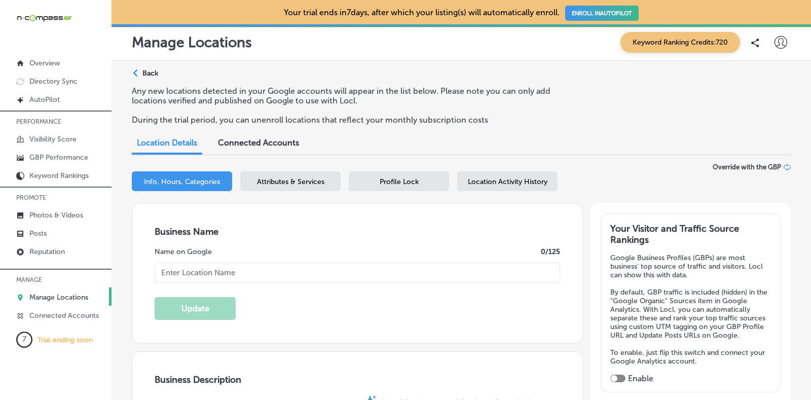
type input "Native Skincare Massage"
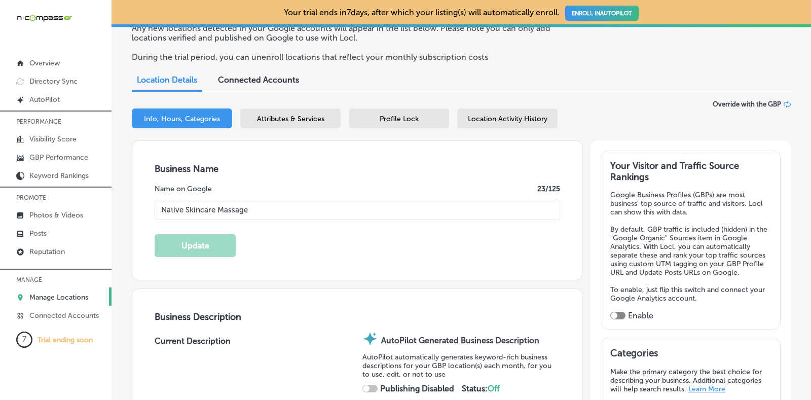
type textarea "Native Skincare Massage delivers expert spa services tailored to your needs, co…"
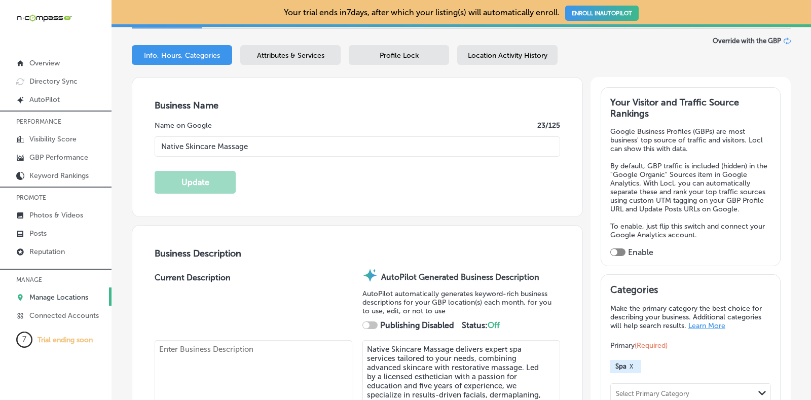
checkbox input "true"
type input "8805 W 14th Ave, #320"
type input "Lakewood"
type input "80215"
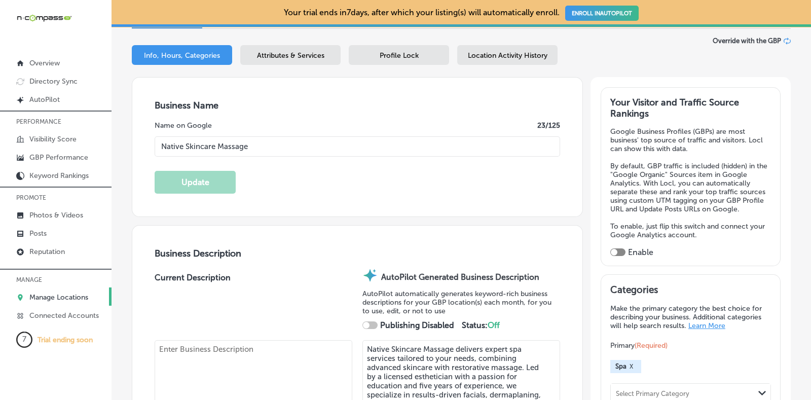
type input "US"
type input "https://nativeskincareandmassage.com/"
type textarea "Native Skincare & Massage, a premier spa in Lakewood, CO, offers personalized f…"
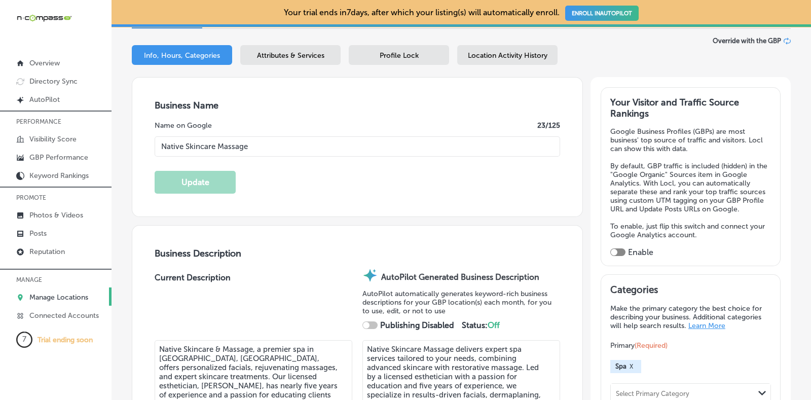
type input "+1 719 824 1558"
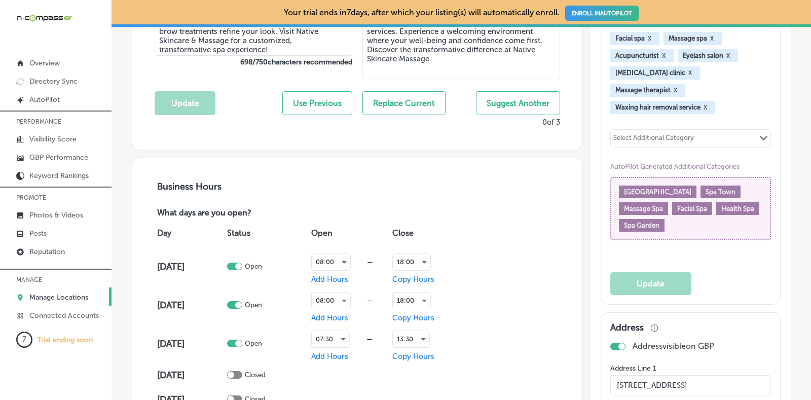
scroll to position [502, 0]
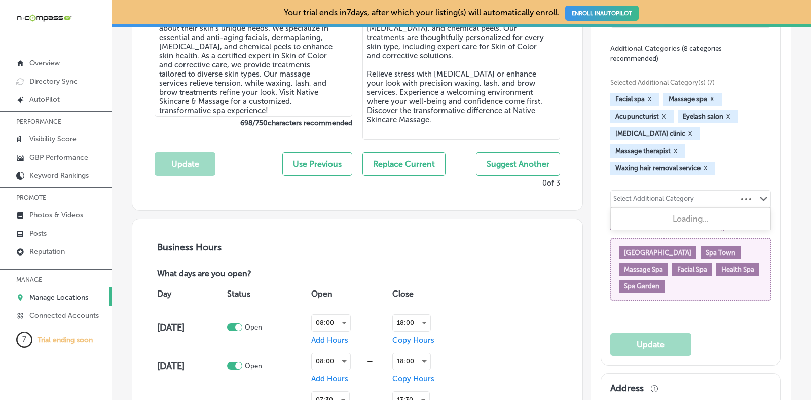
click at [753, 191] on div "Path Created with Sketch." at bounding box center [753, 199] width 33 height 17
type input "s"
click at [770, 179] on div "Categories Make the primary category the best choice for describing your busine…" at bounding box center [690, 131] width 179 height 465
click at [706, 249] on span "Spa Town" at bounding box center [721, 253] width 30 height 8
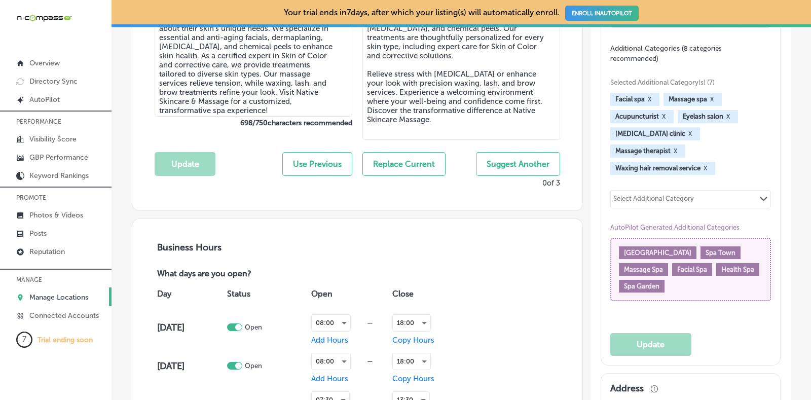
click at [630, 249] on span "Spa Resort" at bounding box center [657, 253] width 67 height 8
click at [701, 246] on div "Spa Town" at bounding box center [721, 252] width 40 height 13
drag, startPoint x: 694, startPoint y: 234, endPoint x: 665, endPoint y: 232, distance: 29.0
click at [701, 246] on div "Spa Town" at bounding box center [721, 252] width 40 height 13
click at [693, 224] on span "AutoPilot Generated Additional Categories" at bounding box center [686, 228] width 153 height 8
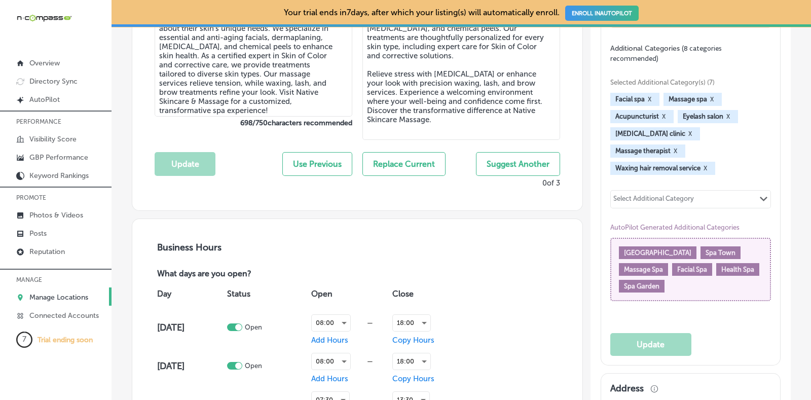
drag, startPoint x: 693, startPoint y: 210, endPoint x: 772, endPoint y: 209, distance: 79.1
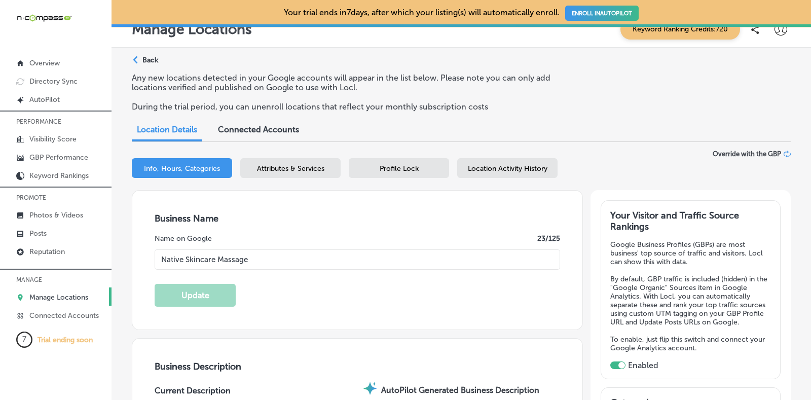
scroll to position [0, 0]
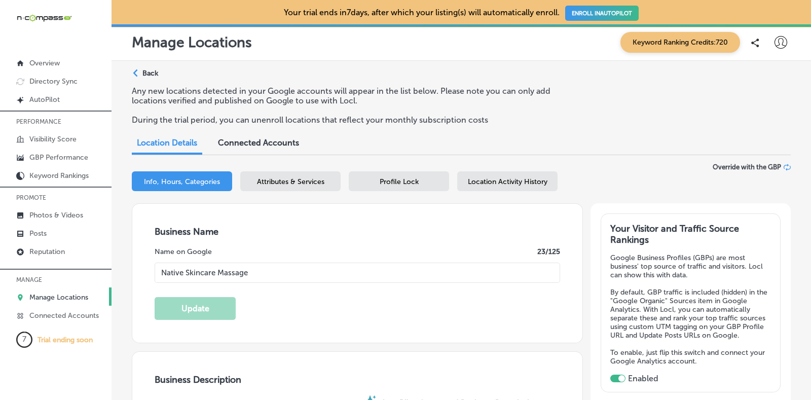
click at [326, 184] on div "Attributes & Services" at bounding box center [290, 181] width 100 height 20
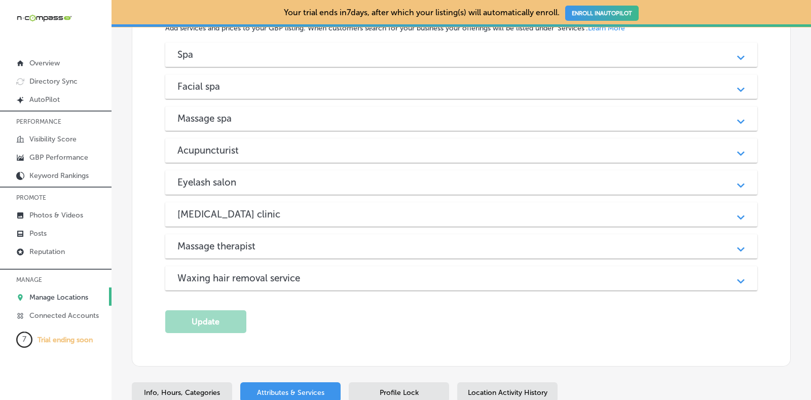
scroll to position [1077, 0]
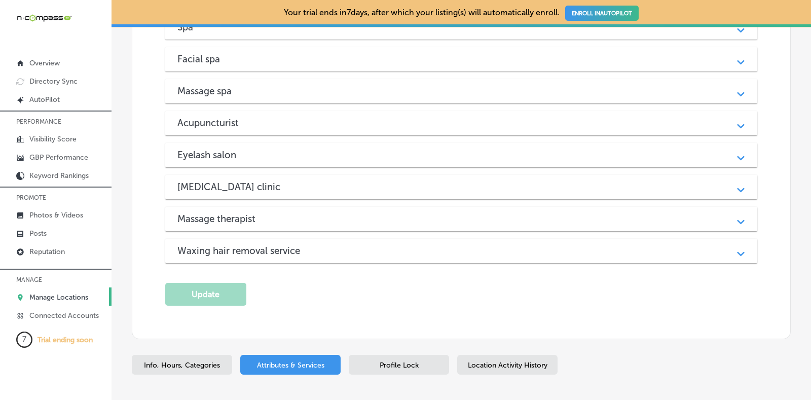
click at [640, 111] on div "Acupuncturist Path Created with Sketch." at bounding box center [461, 123] width 592 height 24
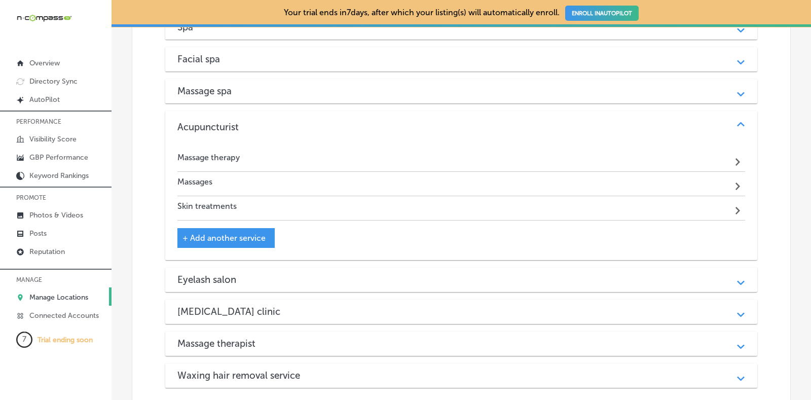
click at [299, 148] on div "Massage therapy Path Created with Sketch." at bounding box center [461, 160] width 568 height 24
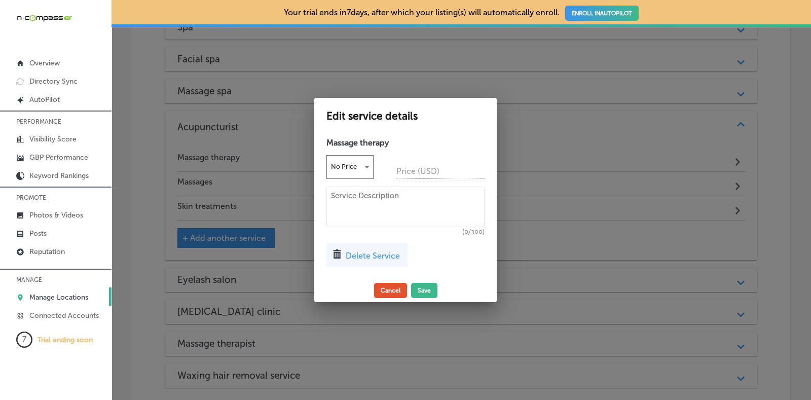
click at [388, 291] on button "Cancel" at bounding box center [390, 290] width 33 height 15
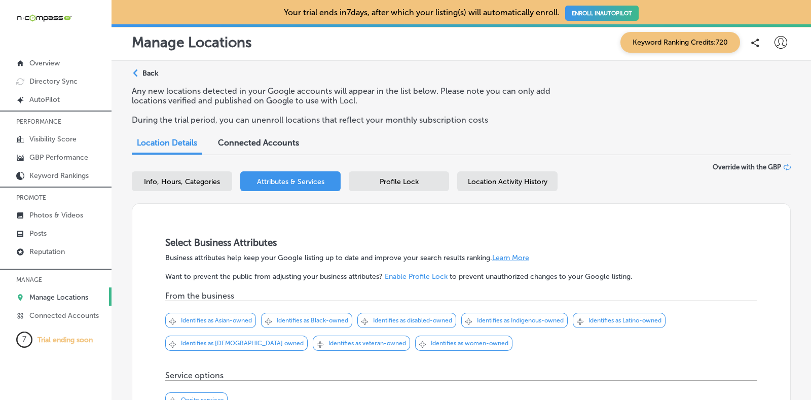
scroll to position [63, 0]
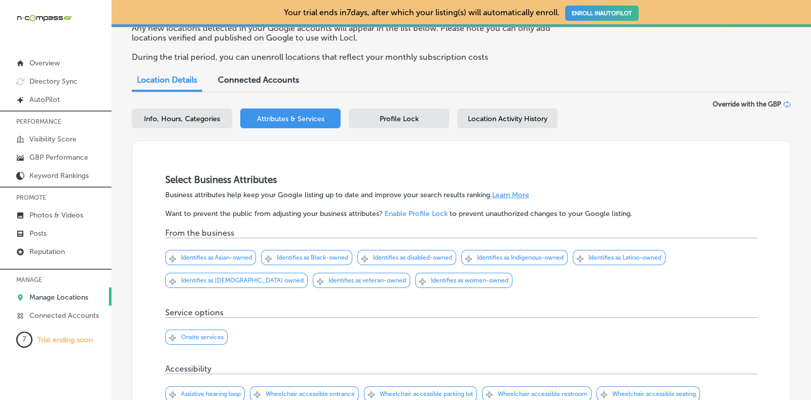
click at [170, 119] on span "Info, Hours, Categories" at bounding box center [182, 119] width 76 height 9
select select "US"
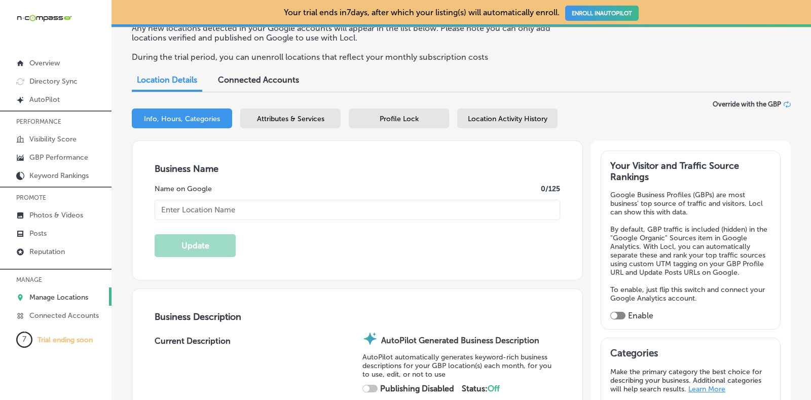
type input "Native Skincare Massage"
type textarea "Native Skincare Massage delivers expert spa services tailored to your needs, co…"
type input "8805 W 14th Ave, #320"
type input "Lakewood"
type input "80215"
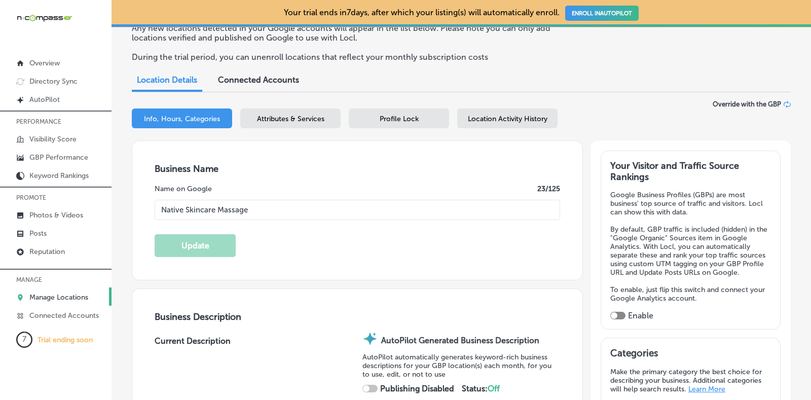
type input "US"
type input "https://nativeskincareandmassage.com/"
checkbox input "true"
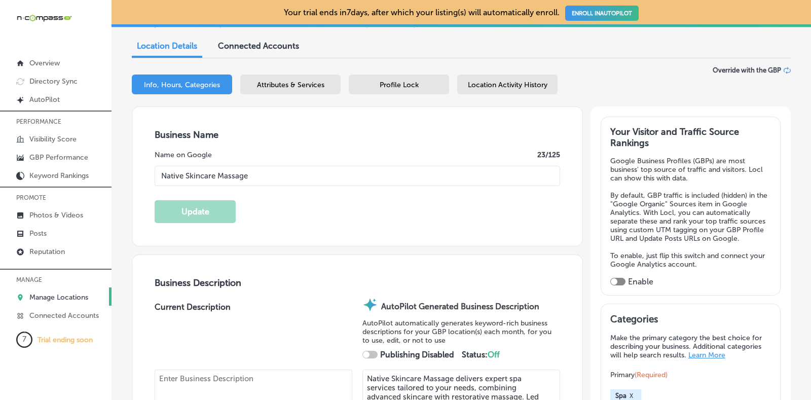
type textarea "Native Skincare & Massage, a premier spa in Lakewood, CO, offers personalized f…"
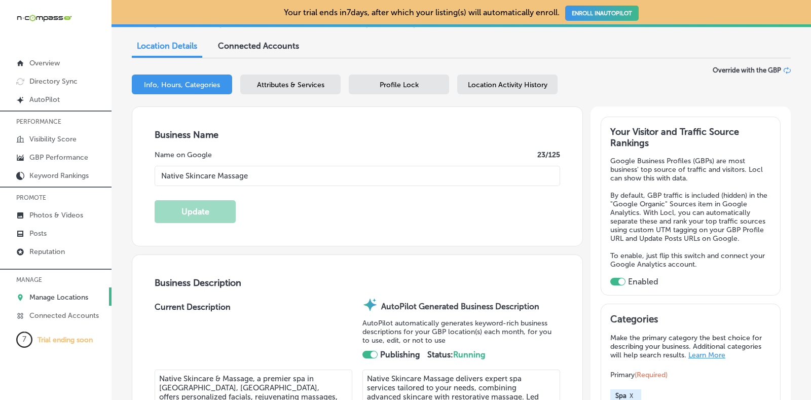
type input "+1 719 824 1558"
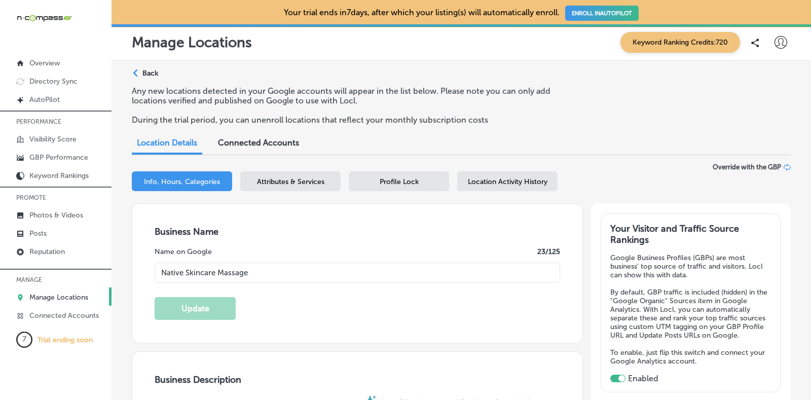
click at [38, 341] on p "Trial ending soon" at bounding box center [65, 340] width 55 height 9
click at [23, 338] on text "7" at bounding box center [24, 339] width 4 height 9
click at [64, 336] on p "Trial ending soon" at bounding box center [65, 340] width 55 height 9
click at [776, 46] on icon at bounding box center [781, 42] width 13 height 13
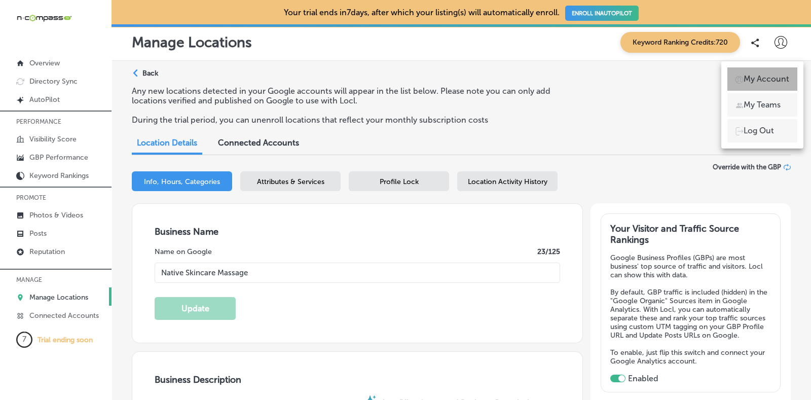
click at [765, 77] on p "My Account" at bounding box center [767, 79] width 46 height 12
select select "US"
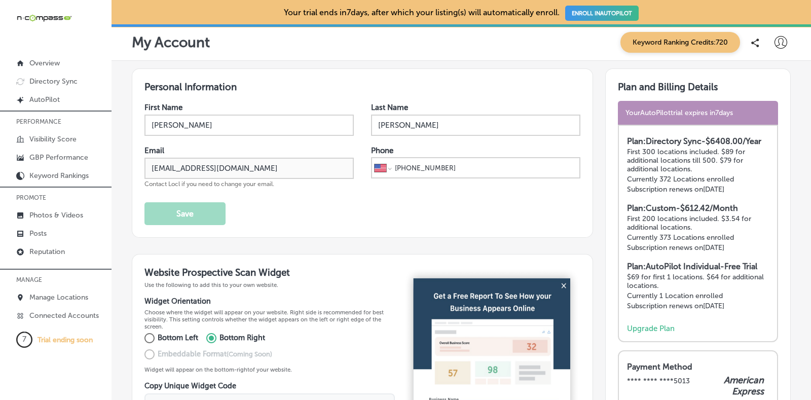
drag, startPoint x: 741, startPoint y: 110, endPoint x: 620, endPoint y: 115, distance: 121.8
click at [620, 115] on div "Your AutoPilot trial expires in 7 days" at bounding box center [698, 113] width 160 height 24
select select "US"
click at [40, 93] on link "Created by potrace 1.10, written by Peter Selinger 2001-2011 AutoPilot" at bounding box center [56, 99] width 112 height 18
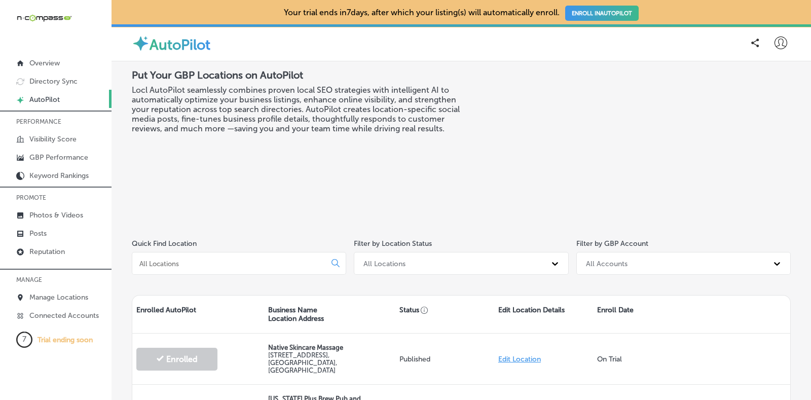
click at [775, 44] on icon at bounding box center [781, 43] width 13 height 13
click at [771, 76] on p "My Account" at bounding box center [767, 79] width 46 height 12
select select "US"
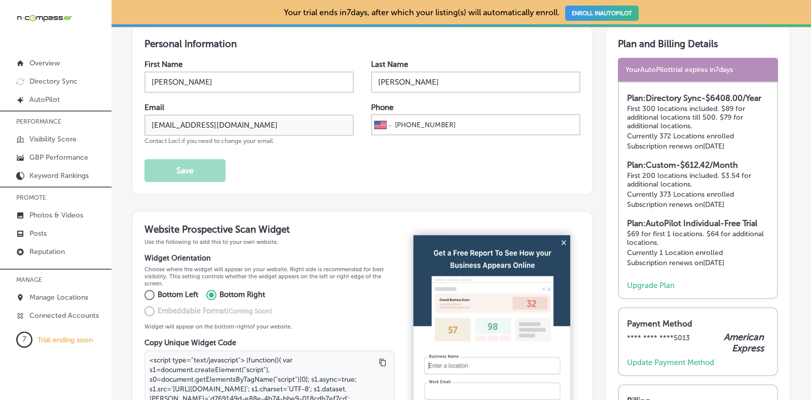
scroll to position [63, 0]
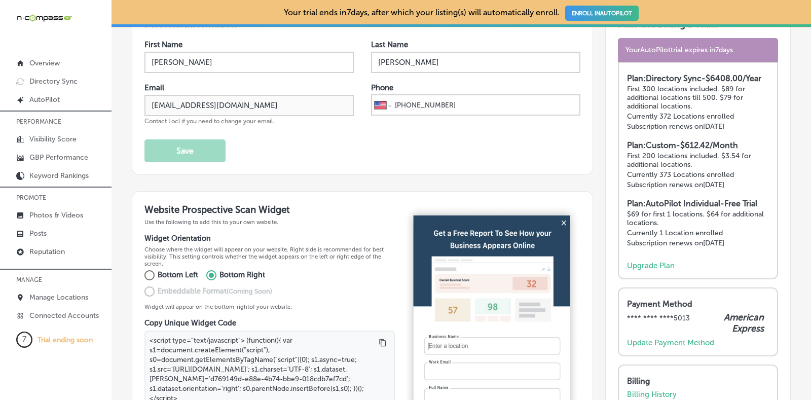
drag, startPoint x: 583, startPoint y: 89, endPoint x: 592, endPoint y: 56, distance: 34.1
click at [593, 56] on div "Plan and Billing Details Your AutoPilot trial expires in 7 days Plan: Directory…" at bounding box center [692, 394] width 198 height 776
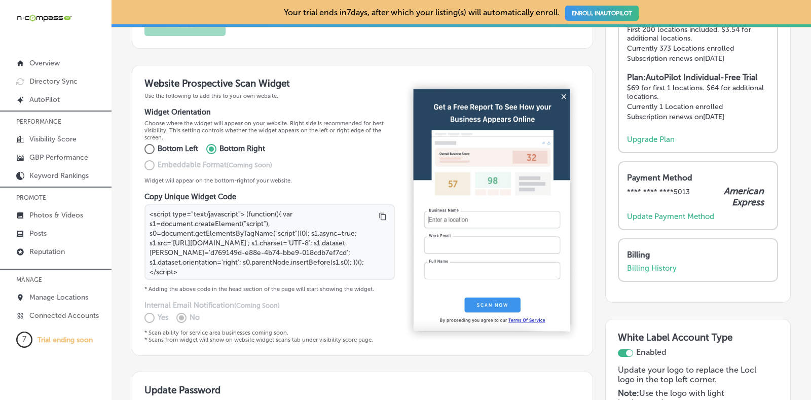
scroll to position [190, 0]
click at [74, 332] on div "7 Trial ending soon" at bounding box center [56, 340] width 112 height 16
click at [59, 336] on p "Trial ending soon" at bounding box center [65, 340] width 55 height 9
click at [51, 338] on p "Trial ending soon" at bounding box center [65, 340] width 55 height 9
click at [35, 338] on div "7 Trial ending soon" at bounding box center [56, 340] width 112 height 16
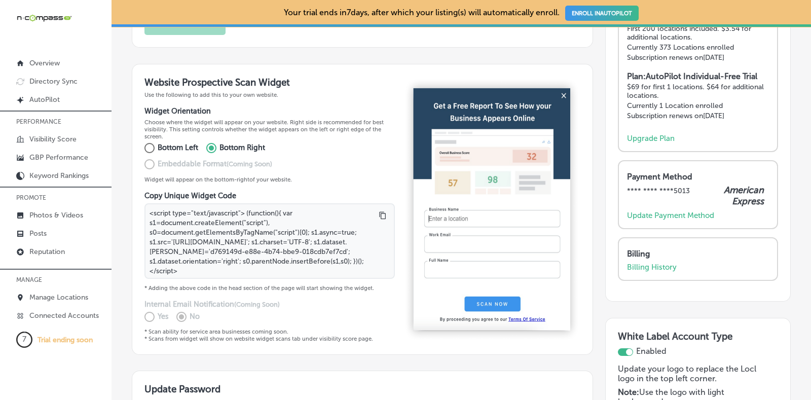
click at [25, 338] on icon "7" at bounding box center [24, 340] width 16 height 16
click at [25, 338] on text "7" at bounding box center [24, 339] width 4 height 9
click at [49, 336] on p "Trial ending soon" at bounding box center [65, 340] width 55 height 9
click at [389, 62] on div "Personal Information First Name John Last Name Hernandez Email dms@n-compass.bi…" at bounding box center [362, 266] width 461 height 776
click at [273, 51] on div "Personal Information First Name John Last Name Hernandez Email dms@n-compass.bi…" at bounding box center [362, 266] width 461 height 776
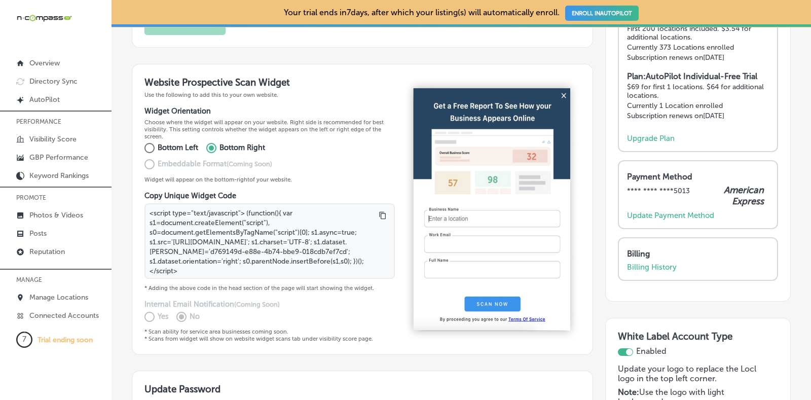
click at [90, 9] on div "iconmonstr-menu-thin copy Created with Sketch. Overview Directory Sync Created …" at bounding box center [56, 176] width 112 height 353
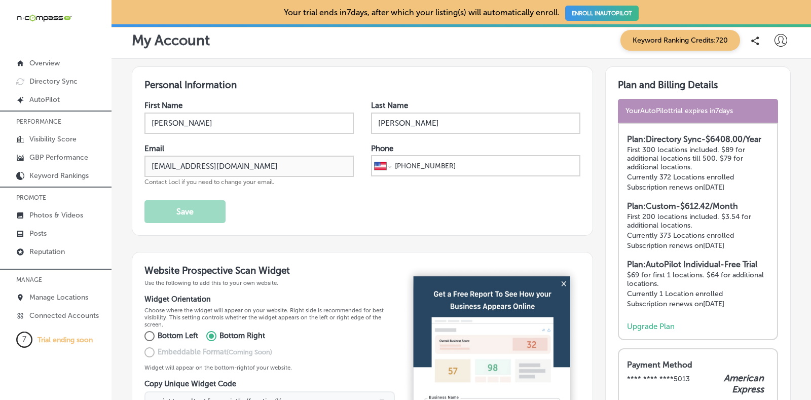
scroll to position [0, 0]
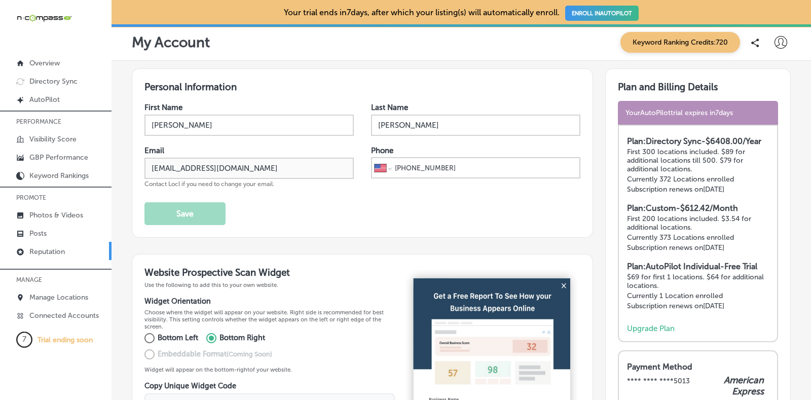
click at [50, 247] on p "Reputation" at bounding box center [46, 251] width 35 height 9
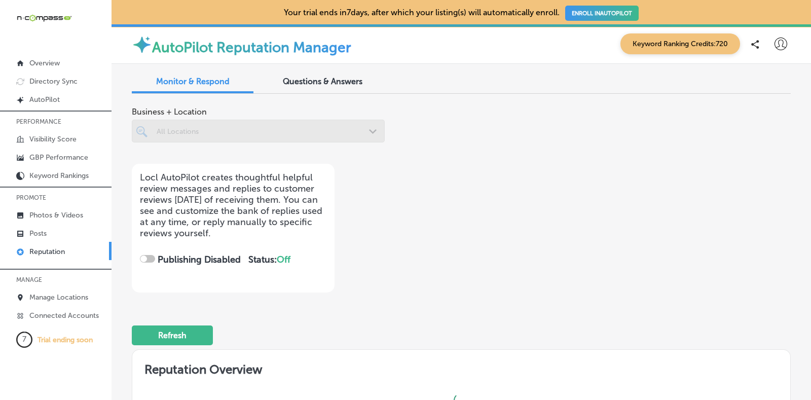
checkbox input "true"
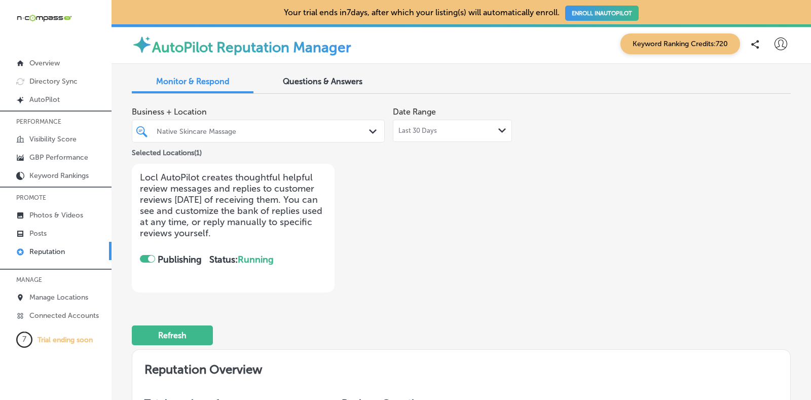
click at [342, 86] on span "Questions & Answers" at bounding box center [323, 82] width 80 height 10
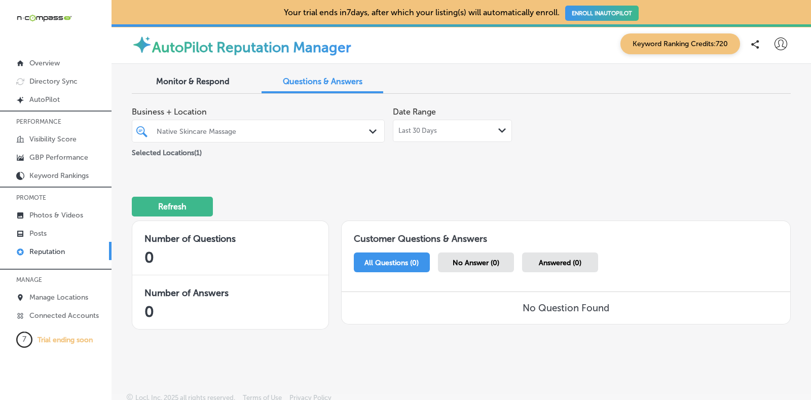
click at [193, 84] on span "Monitor & Respond" at bounding box center [193, 82] width 74 height 10
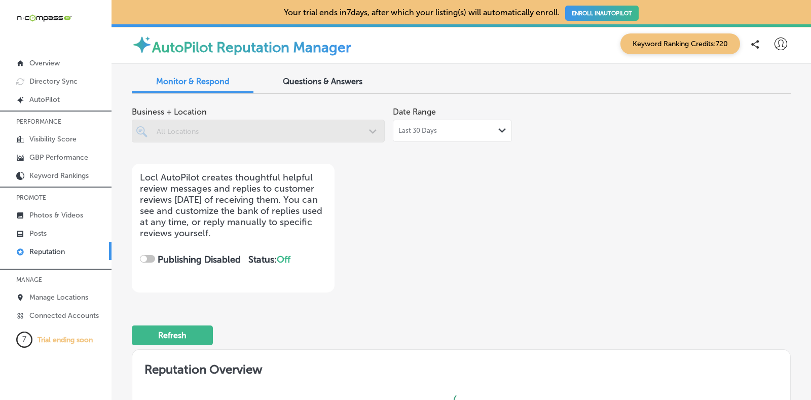
checkbox input "true"
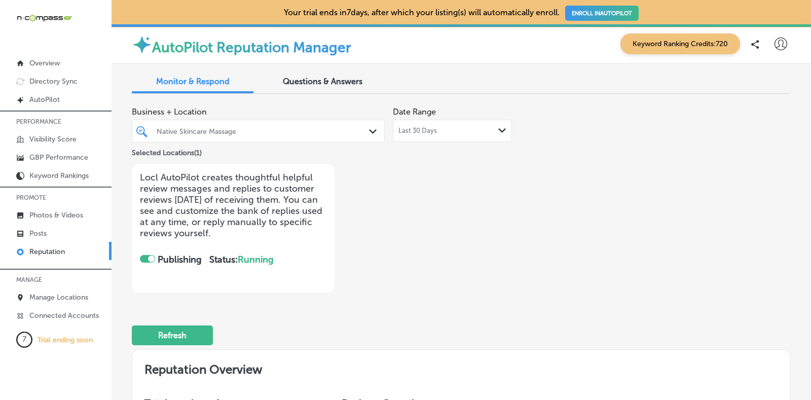
click at [147, 257] on div at bounding box center [147, 259] width 15 height 8
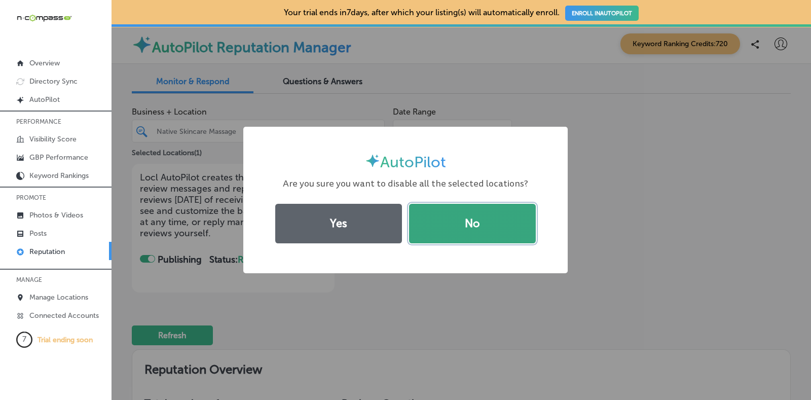
click at [520, 233] on button "No" at bounding box center [472, 224] width 127 height 40
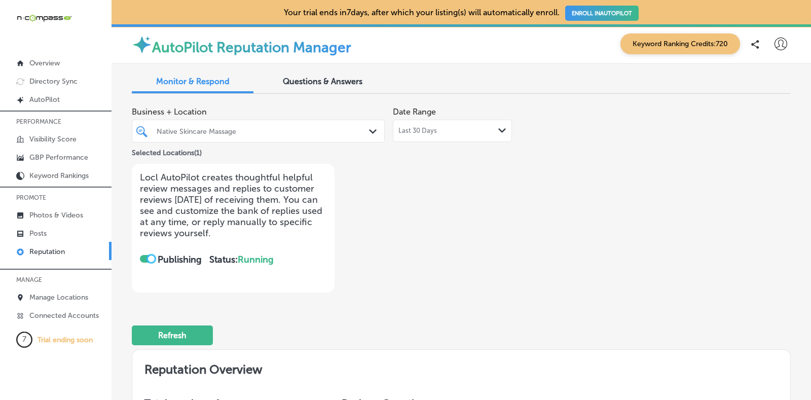
click at [623, 239] on div "Business + Location Native Skincare Massage Path Created with Sketch. Selected …" at bounding box center [461, 197] width 659 height 191
click at [576, 169] on div "Business + Location Native Skincare Massage Path Created with Sketch. Selected …" at bounding box center [461, 197] width 659 height 191
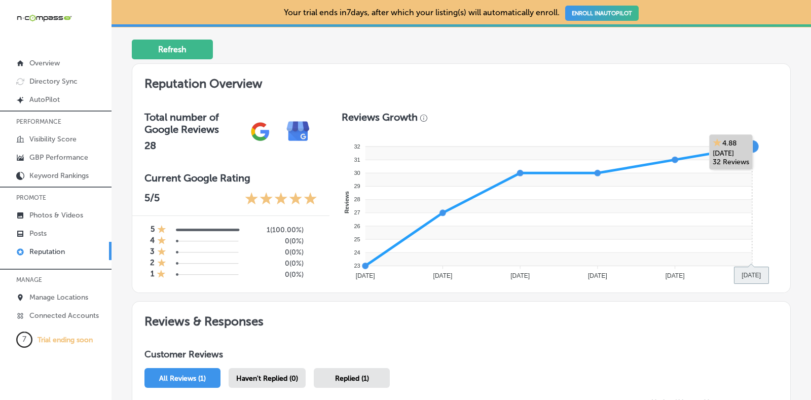
scroll to position [292, 0]
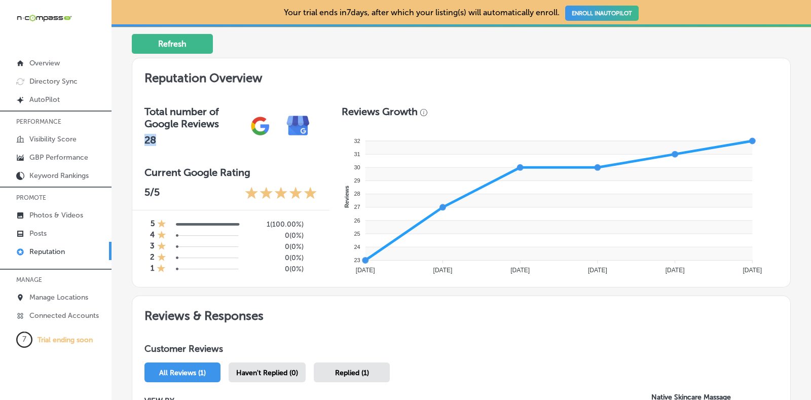
drag, startPoint x: 156, startPoint y: 139, endPoint x: 125, endPoint y: 134, distance: 30.9
click at [125, 134] on div "Monitor & Respond Questions & Answers Business + Location Native Skincare Massa…" at bounding box center [462, 245] width 700 height 947
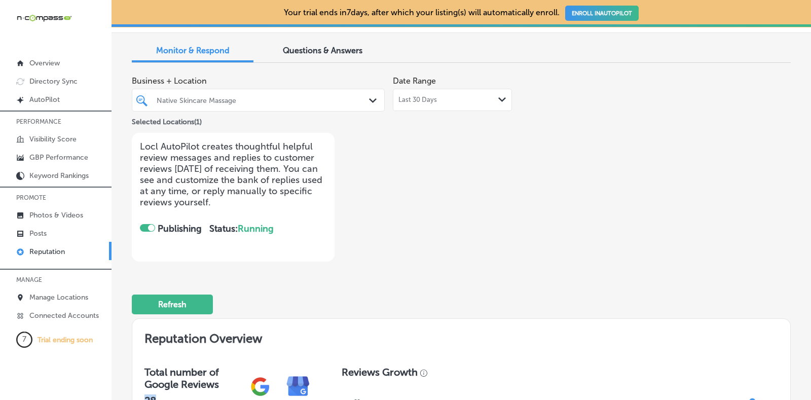
scroll to position [0, 0]
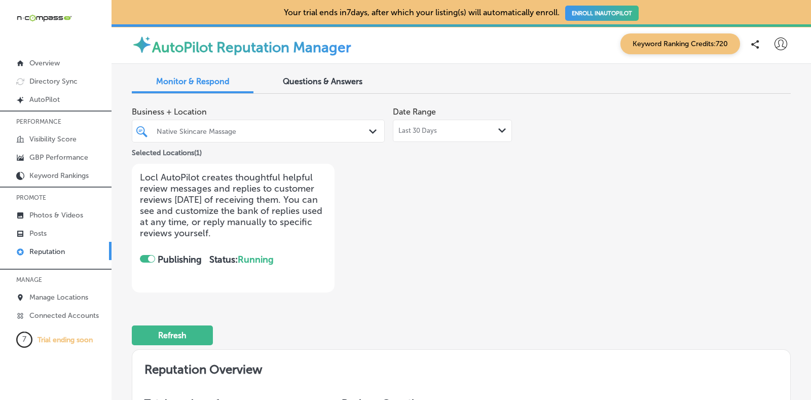
click at [676, 248] on div "Business + Location Native Skincare Massage Path Created with Sketch. Selected …" at bounding box center [461, 197] width 659 height 191
click at [172, 341] on button "Refresh" at bounding box center [172, 336] width 81 height 20
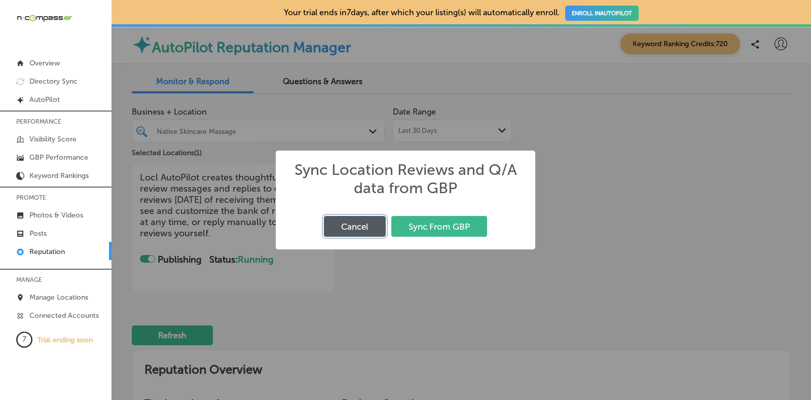
click at [343, 227] on button "Cancel" at bounding box center [355, 226] width 62 height 21
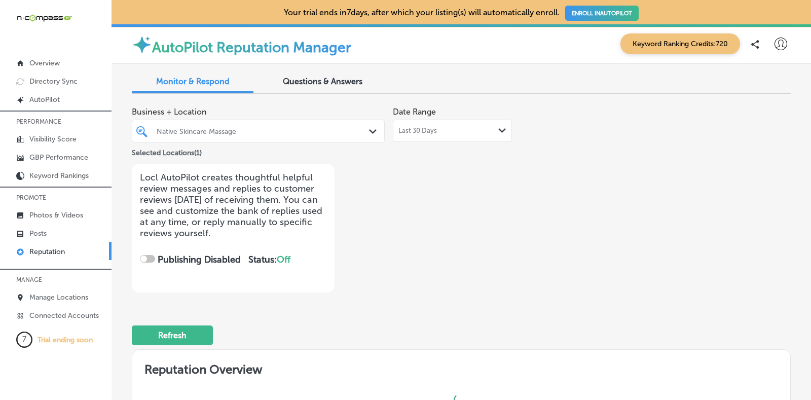
checkbox input "true"
click at [181, 330] on button "Refresh" at bounding box center [172, 336] width 81 height 20
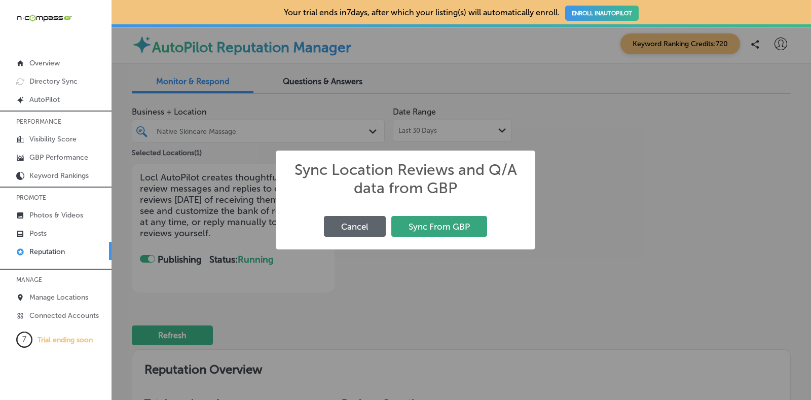
click at [424, 229] on button "Sync From GBP" at bounding box center [439, 226] width 96 height 21
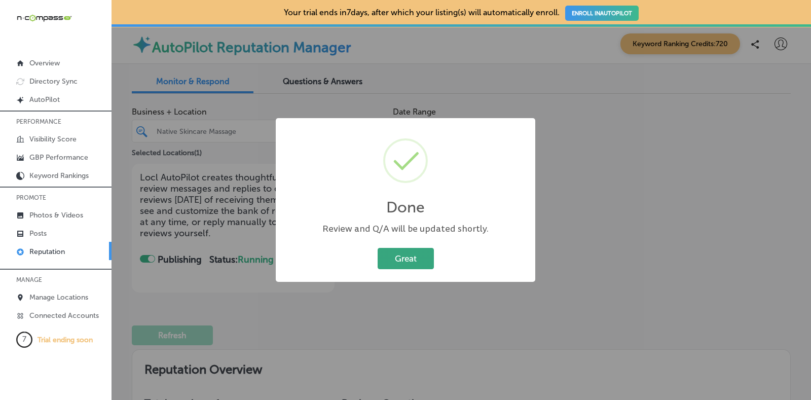
click at [403, 255] on button "Great" at bounding box center [406, 258] width 56 height 21
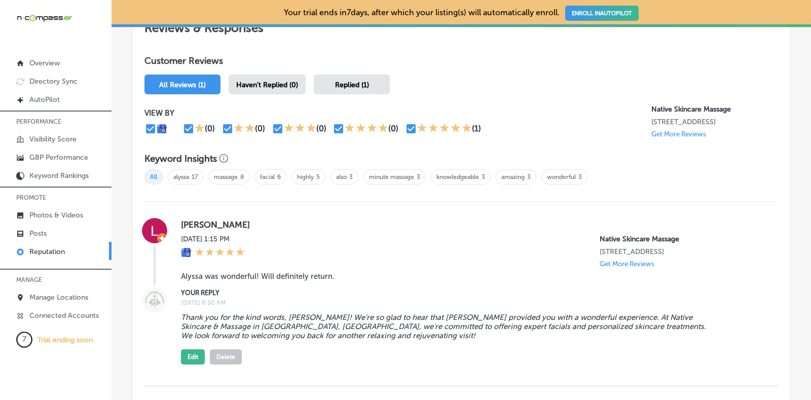
scroll to position [608, 0]
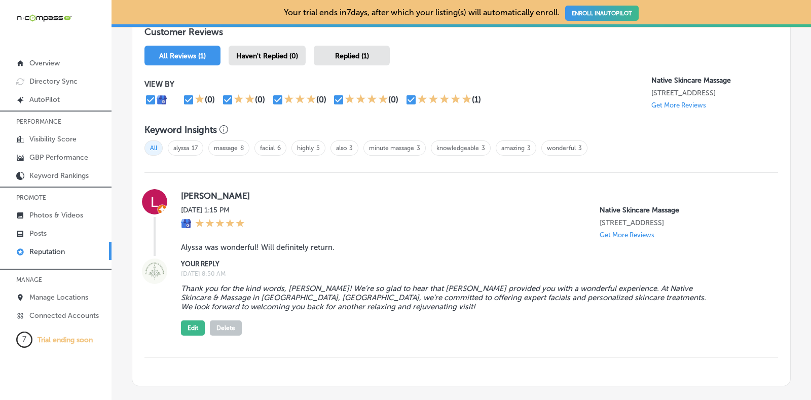
click at [263, 57] on span "Haven't Replied (0)" at bounding box center [267, 56] width 62 height 9
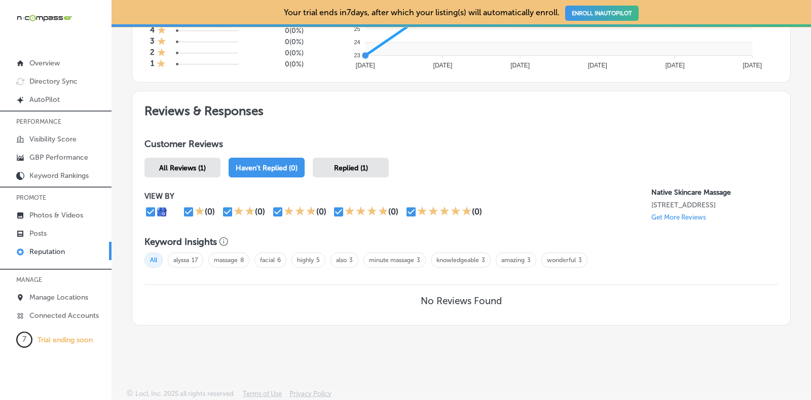
click at [178, 158] on div "All Reviews (1)" at bounding box center [183, 168] width 76 height 20
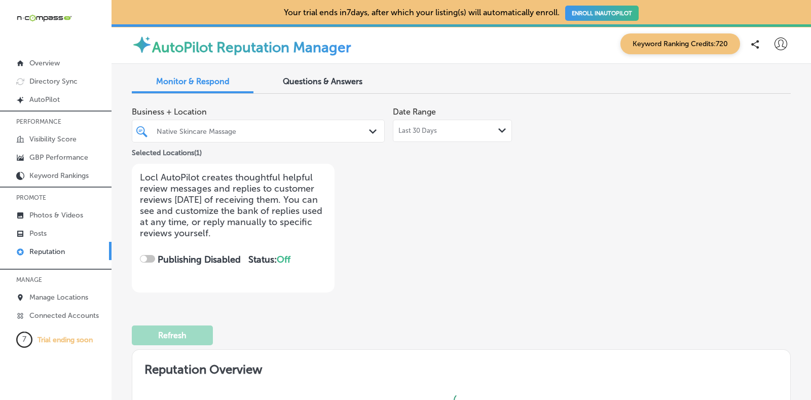
checkbox input "true"
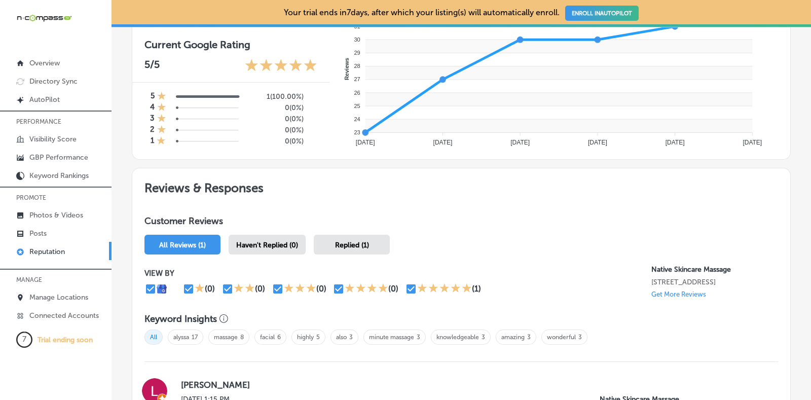
scroll to position [418, 0]
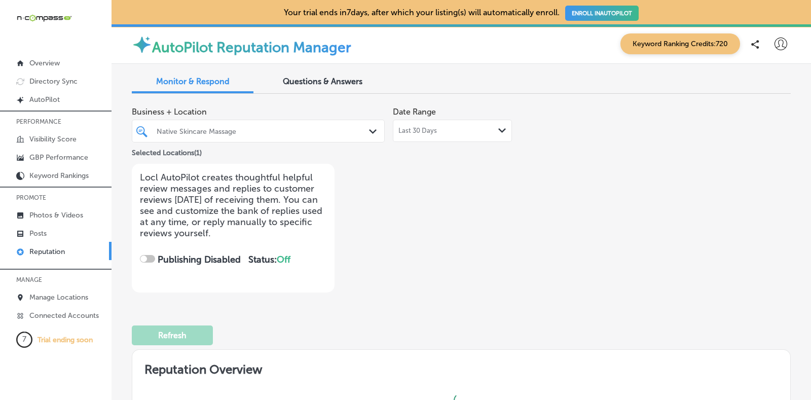
checkbox input "true"
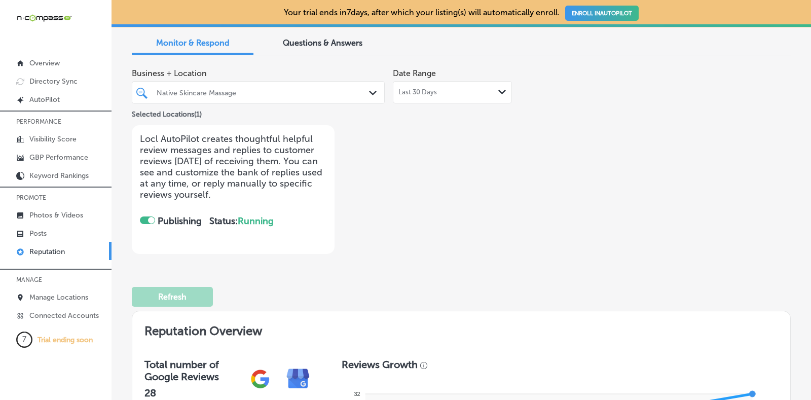
scroll to position [38, 0]
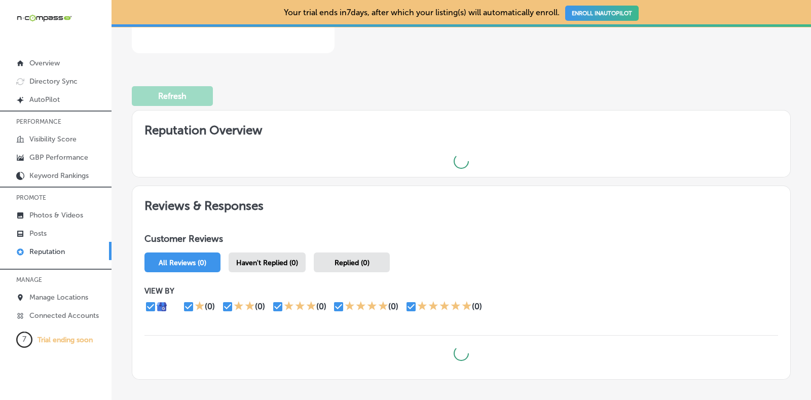
checkbox input "true"
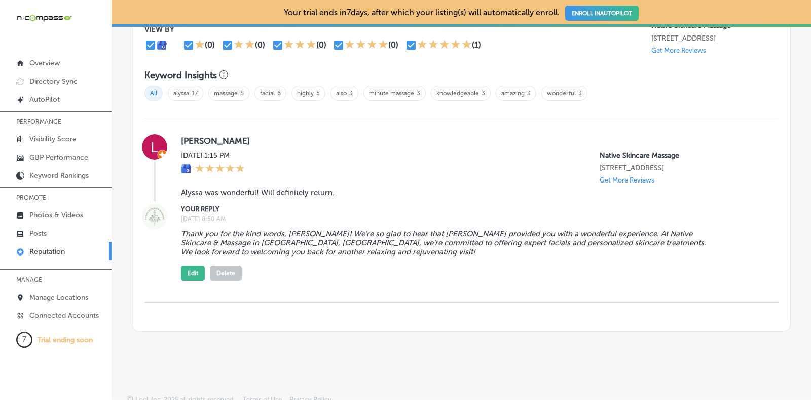
scroll to position [672, 0]
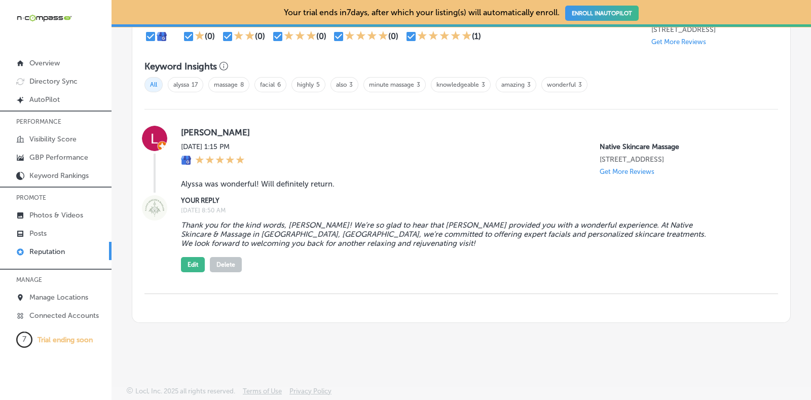
click at [523, 364] on div "Your trial ends in 7 days, after which your listing(s) will automatically enrol…" at bounding box center [462, 200] width 700 height 400
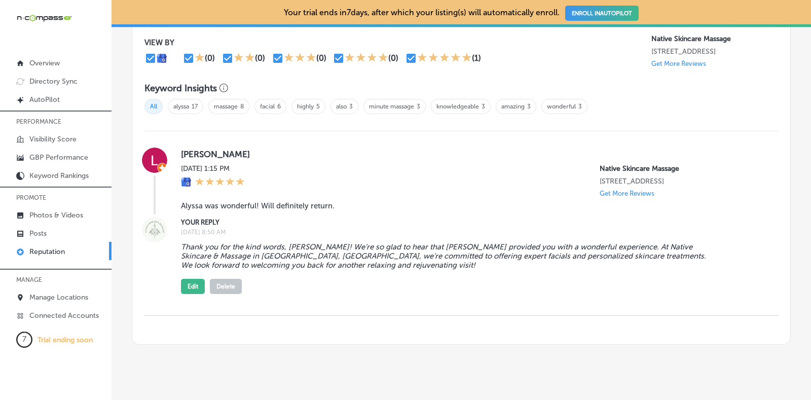
scroll to position [672, 0]
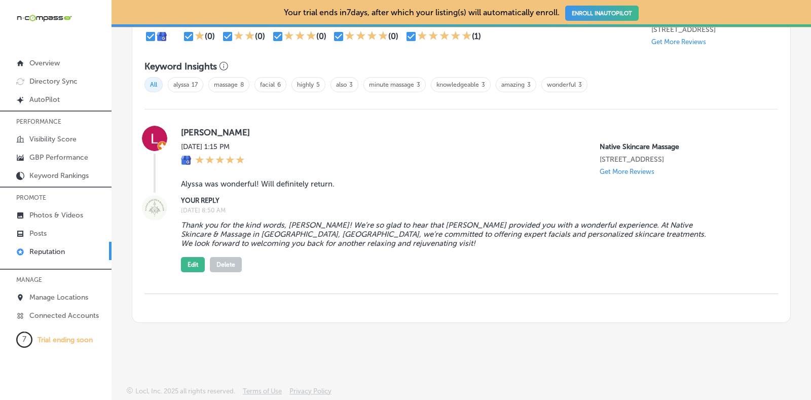
click at [343, 365] on div "Your trial ends [DATE], after which your listing(s) will automatically enroll. …" at bounding box center [462, 200] width 700 height 400
click at [464, 343] on div "Your trial ends [DATE], after which your listing(s) will automatically enroll. …" at bounding box center [462, 200] width 700 height 400
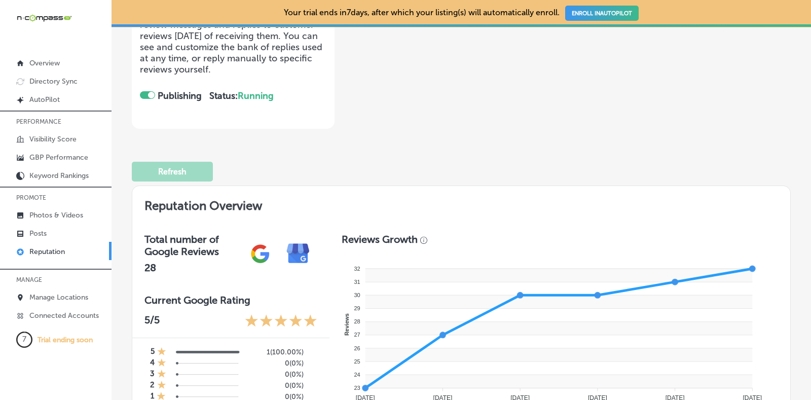
scroll to position [0, 0]
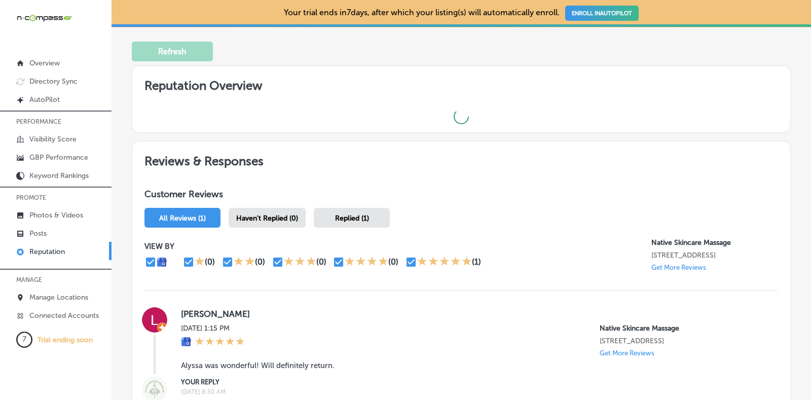
checkbox input "true"
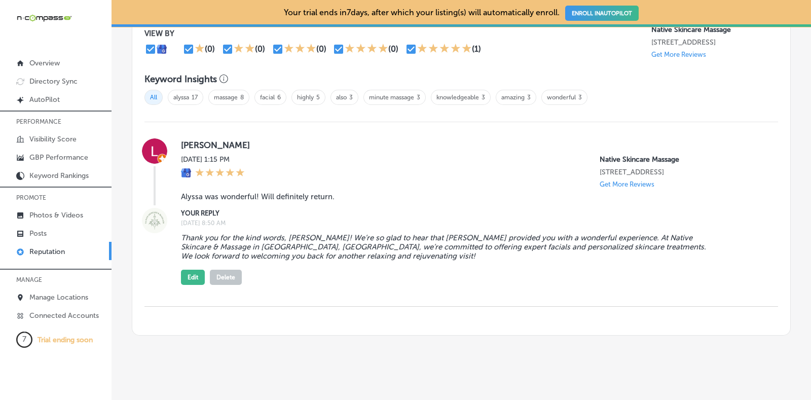
scroll to position [672, 0]
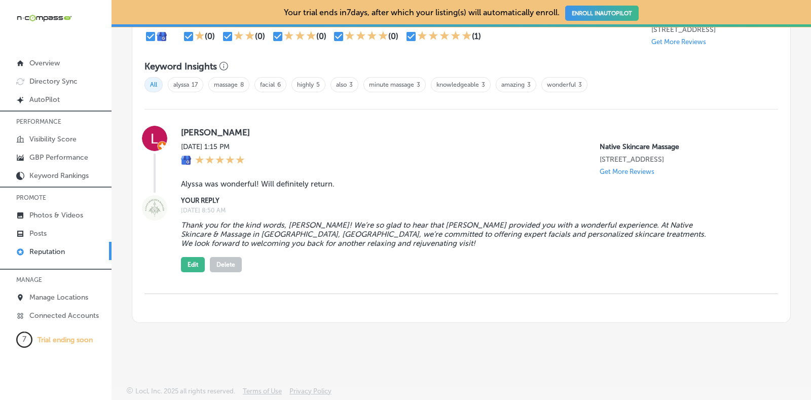
click at [555, 326] on div "Reviews & Responses Customer Reviews All Reviews (1) Haven't Replied (0) Replie…" at bounding box center [461, 123] width 659 height 416
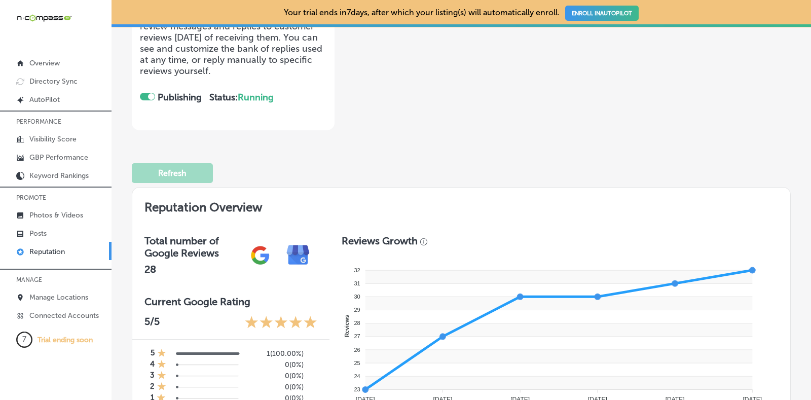
scroll to position [0, 0]
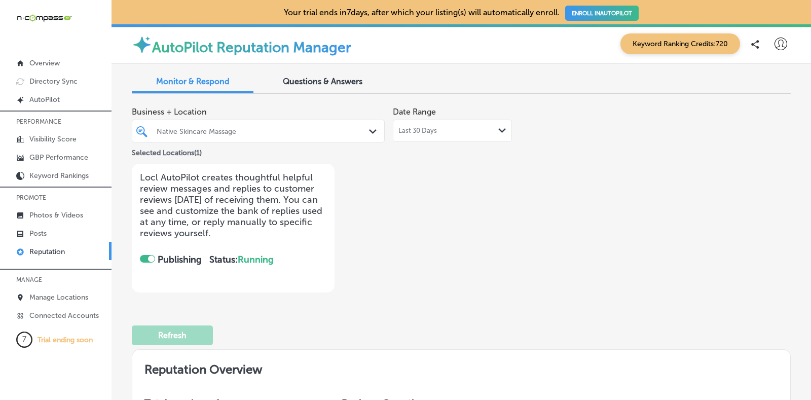
click at [630, 198] on div "Business + Location Native Skincare Massage Path Created with Sketch. Selected …" at bounding box center [461, 197] width 659 height 191
